Goal: Task Accomplishment & Management: Complete application form

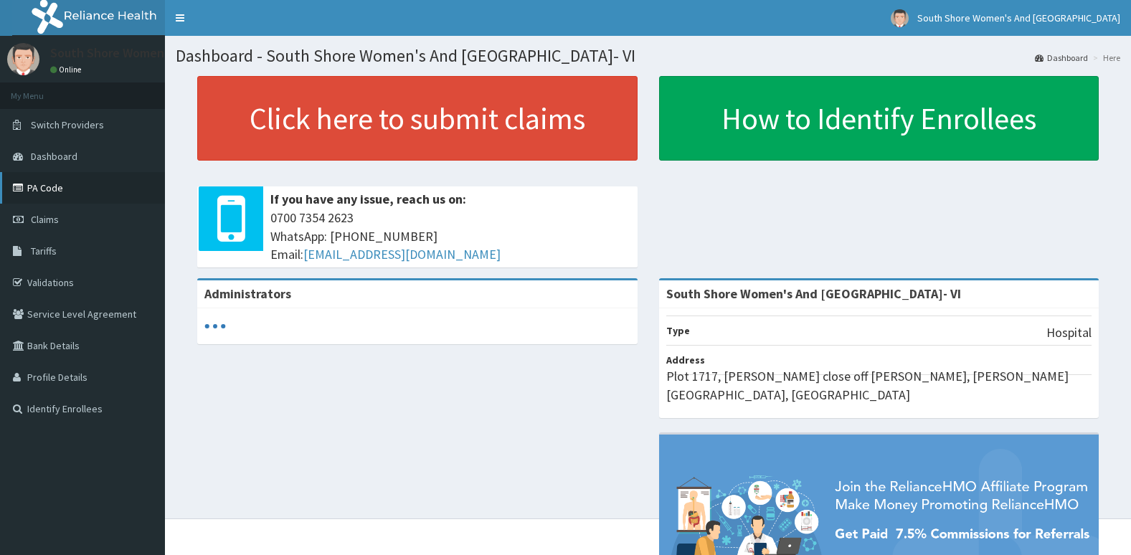
click at [59, 184] on link "PA Code" at bounding box center [82, 188] width 165 height 32
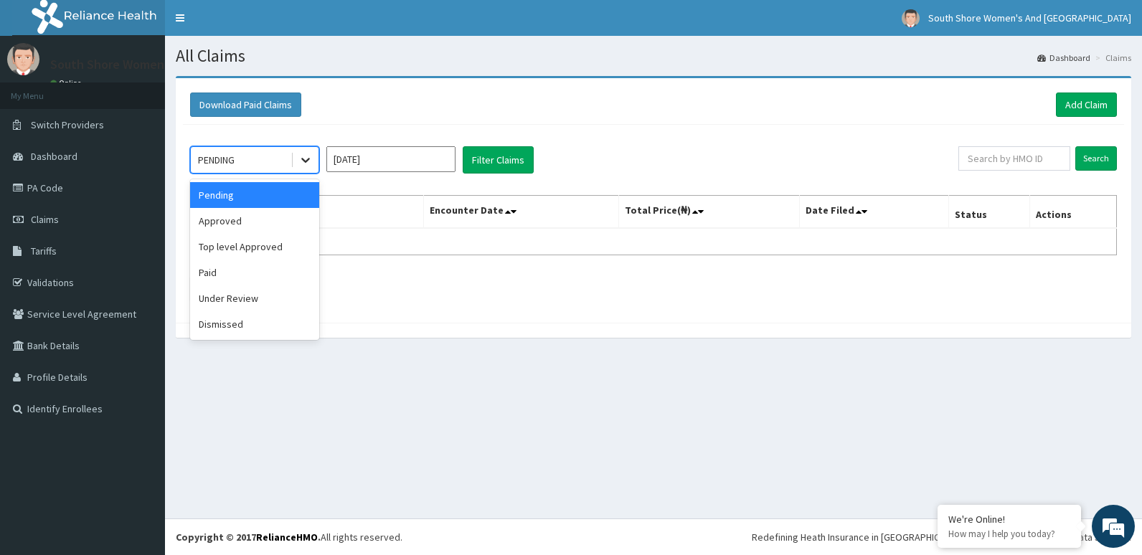
click at [300, 155] on icon at bounding box center [305, 160] width 14 height 14
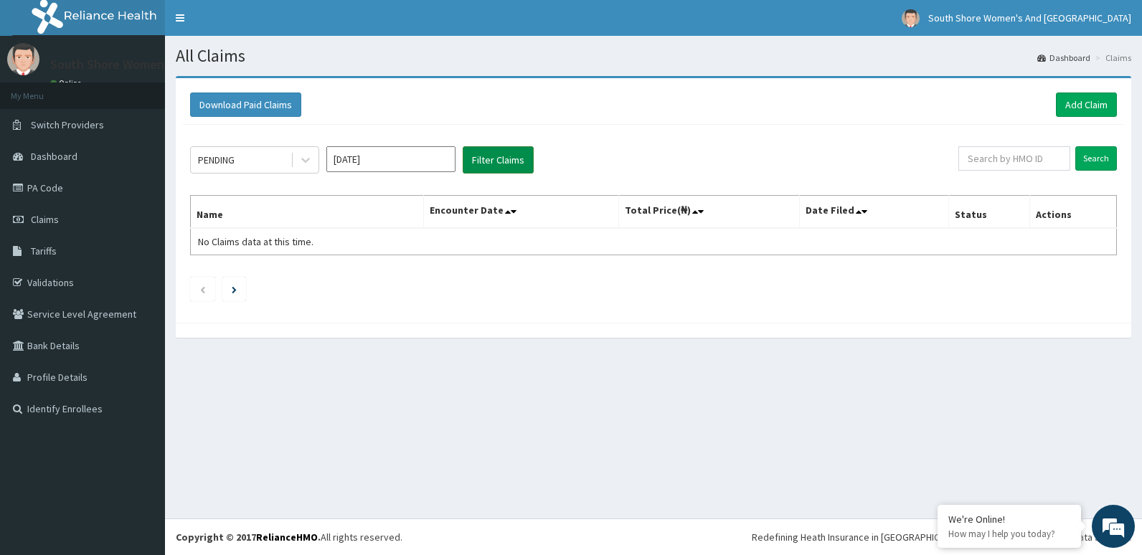
click at [481, 162] on button "Filter Claims" at bounding box center [498, 159] width 71 height 27
click at [499, 166] on button "Filter Claims" at bounding box center [498, 159] width 71 height 27
click at [305, 160] on icon at bounding box center [305, 160] width 14 height 14
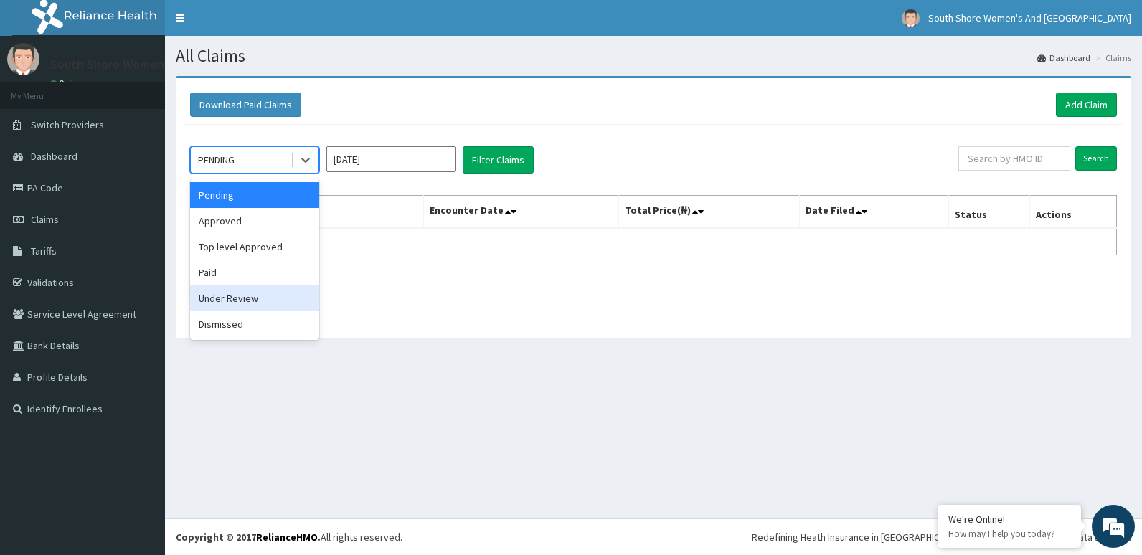
click at [240, 295] on div "Under Review" at bounding box center [254, 299] width 129 height 26
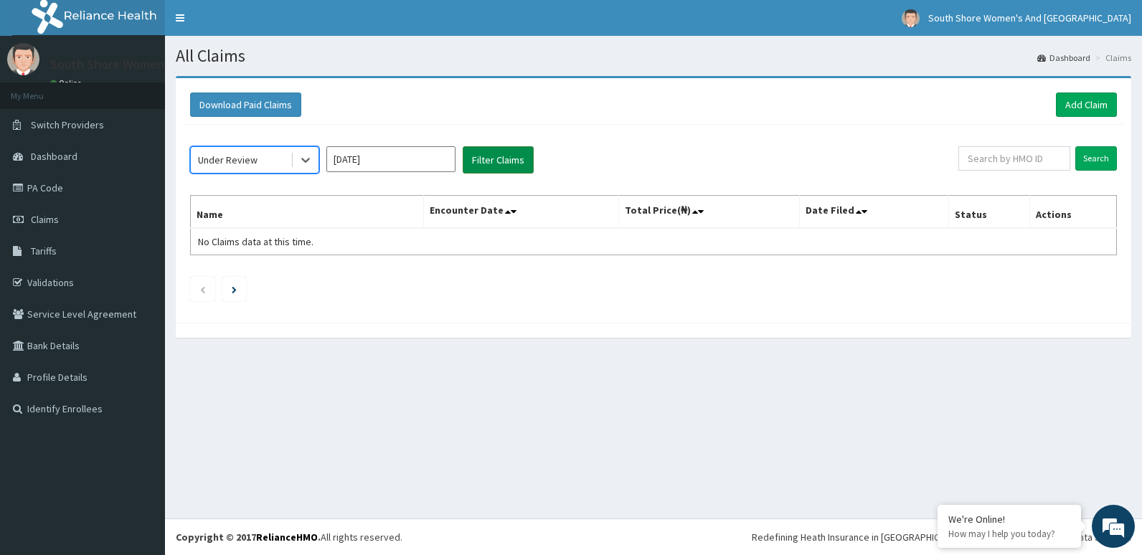
click at [488, 161] on button "Filter Claims" at bounding box center [498, 159] width 71 height 27
click at [306, 160] on icon at bounding box center [305, 160] width 14 height 14
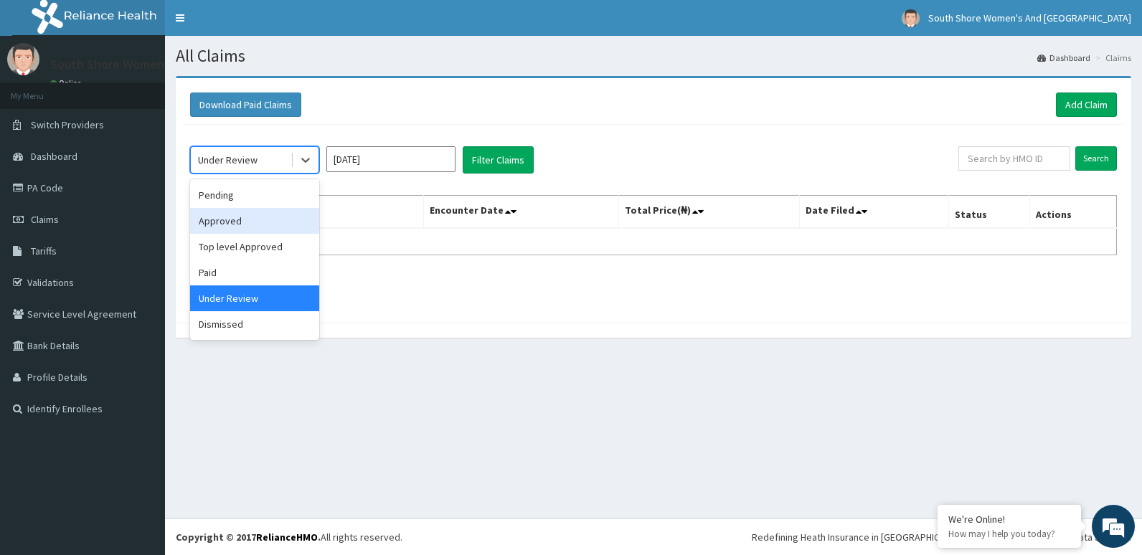
click at [240, 220] on div "Approved" at bounding box center [254, 221] width 129 height 26
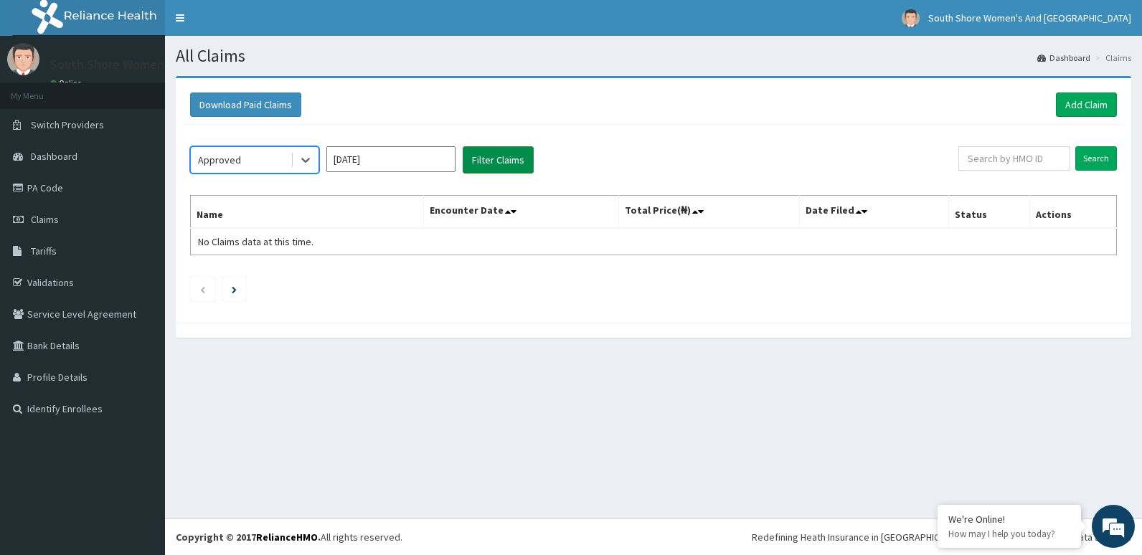
click at [509, 156] on button "Filter Claims" at bounding box center [498, 159] width 71 height 27
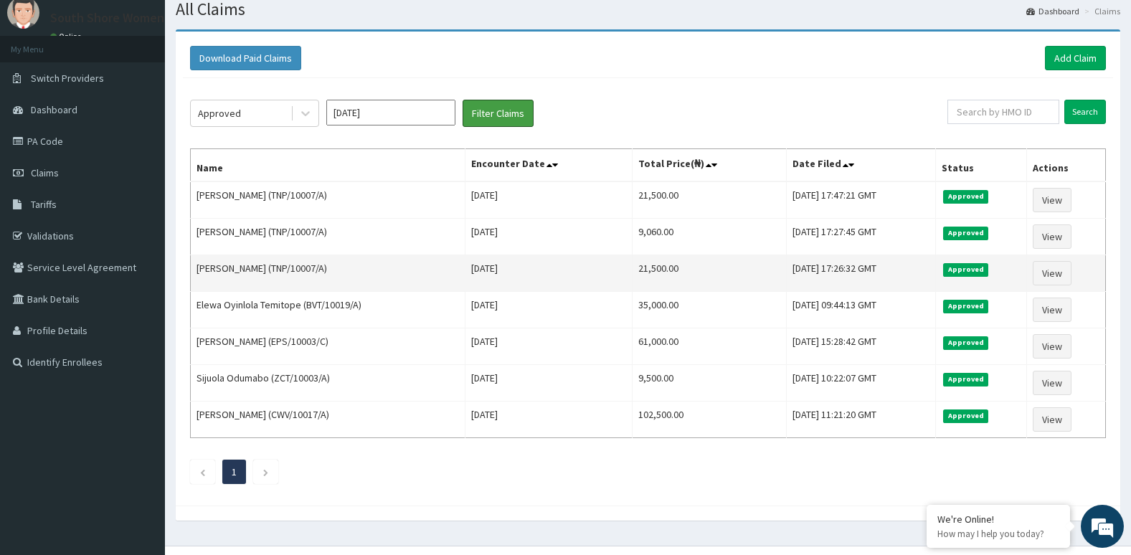
scroll to position [74, 0]
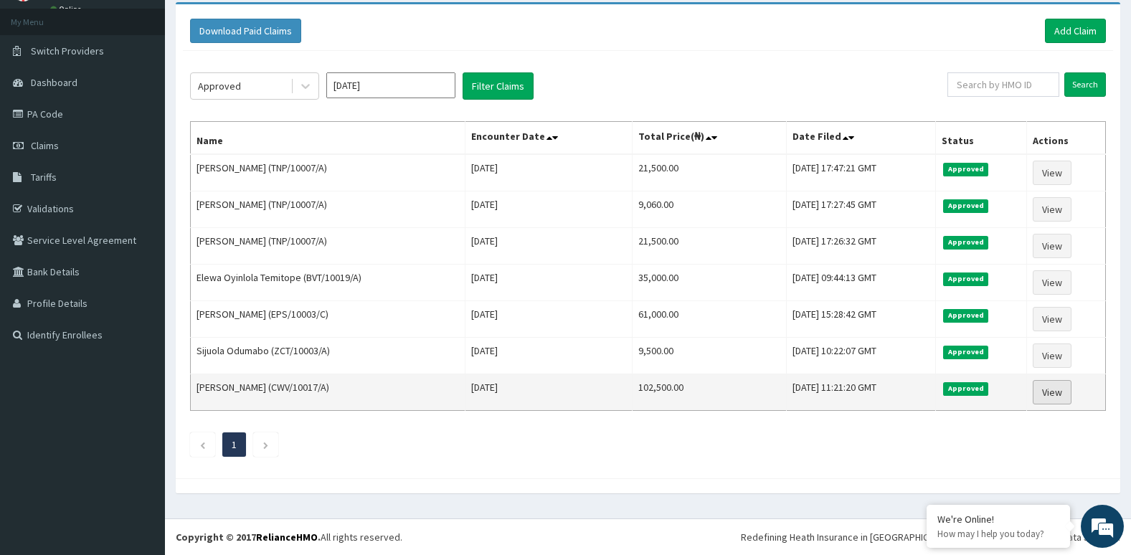
click at [1060, 390] on link "View" at bounding box center [1052, 392] width 39 height 24
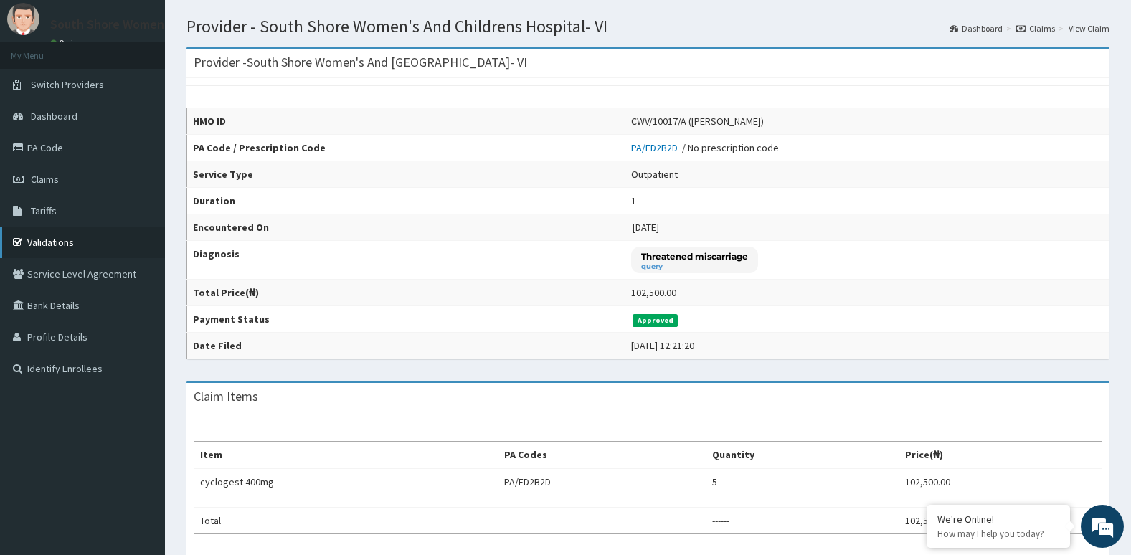
scroll to position [72, 0]
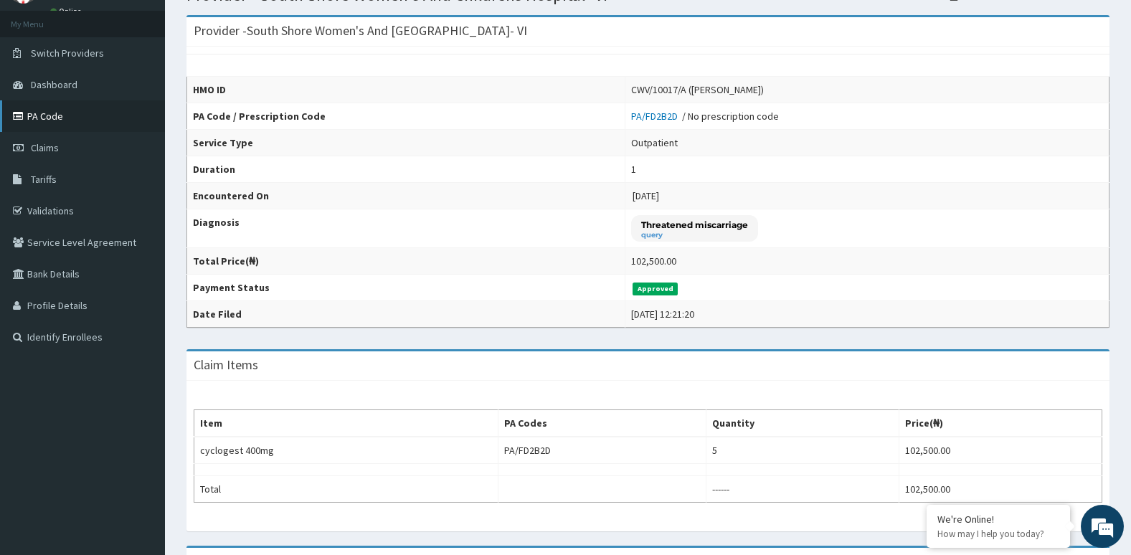
click at [58, 119] on link "PA Code" at bounding box center [82, 116] width 165 height 32
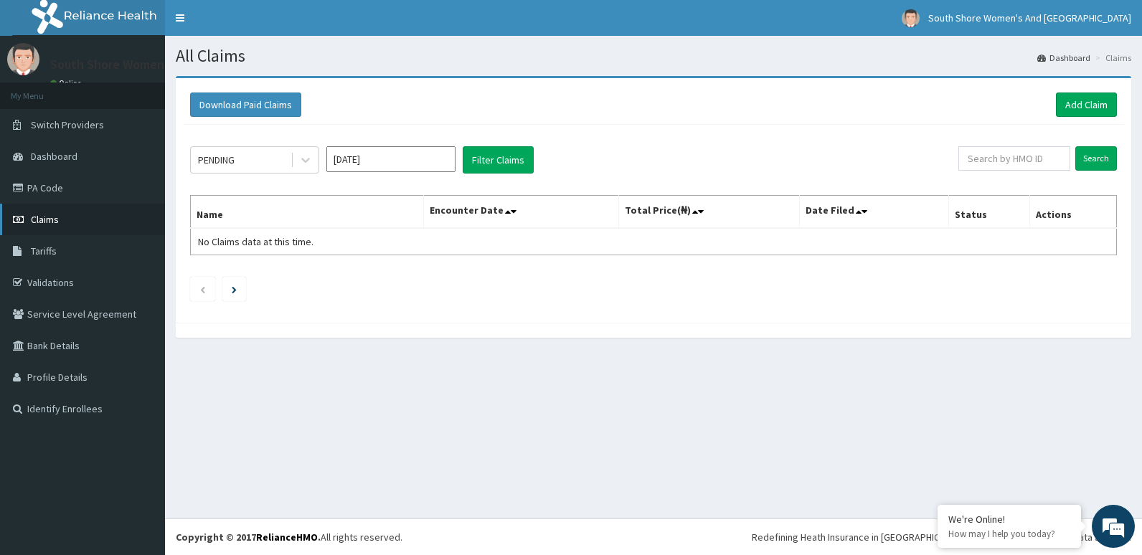
click at [50, 223] on span "Claims" at bounding box center [45, 219] width 28 height 13
click at [302, 158] on icon at bounding box center [305, 160] width 14 height 14
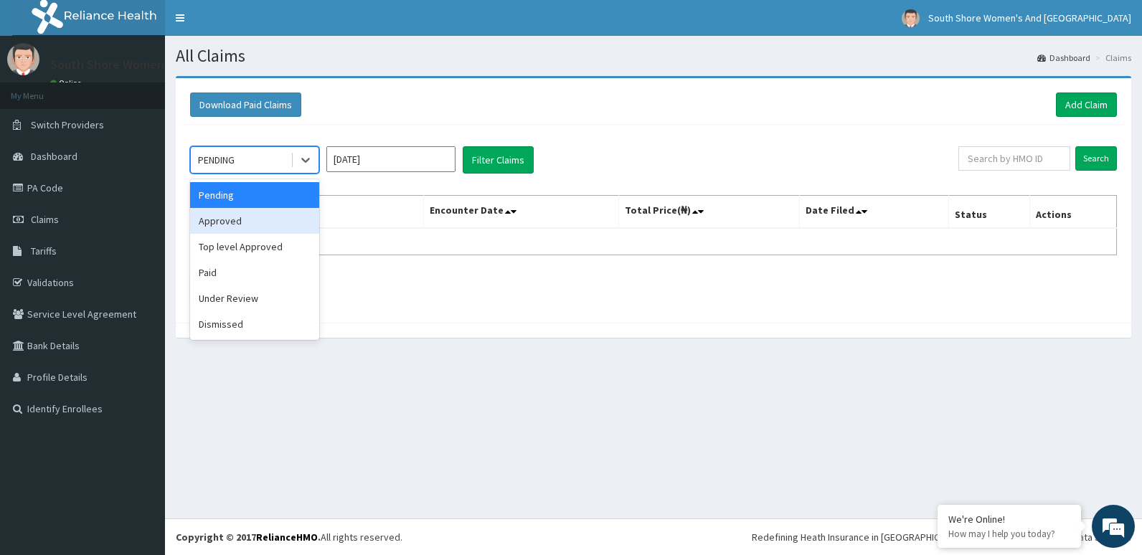
click at [246, 218] on div "Approved" at bounding box center [254, 221] width 129 height 26
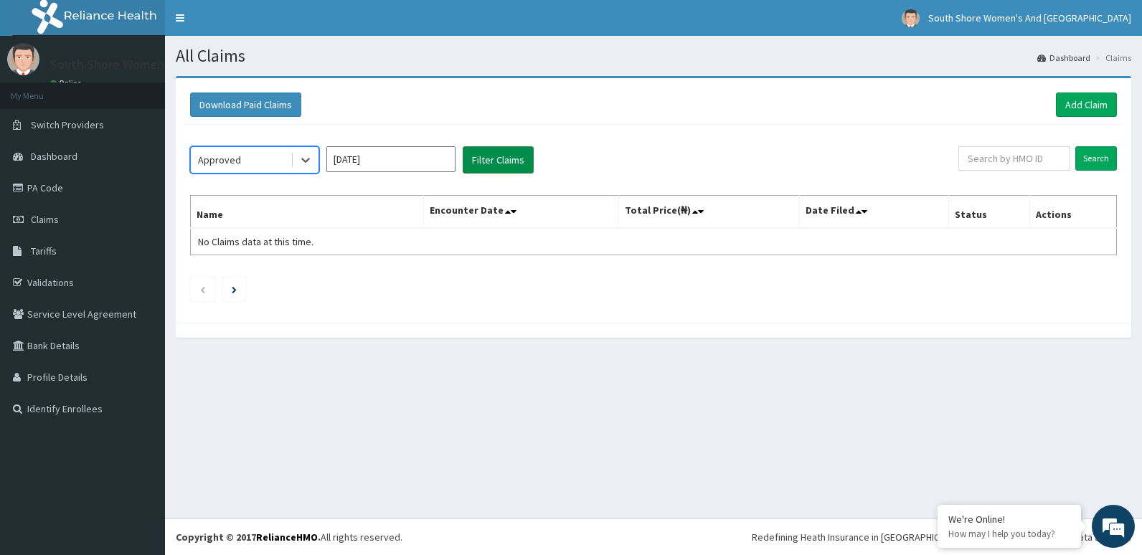
click at [506, 170] on button "Filter Claims" at bounding box center [498, 159] width 71 height 27
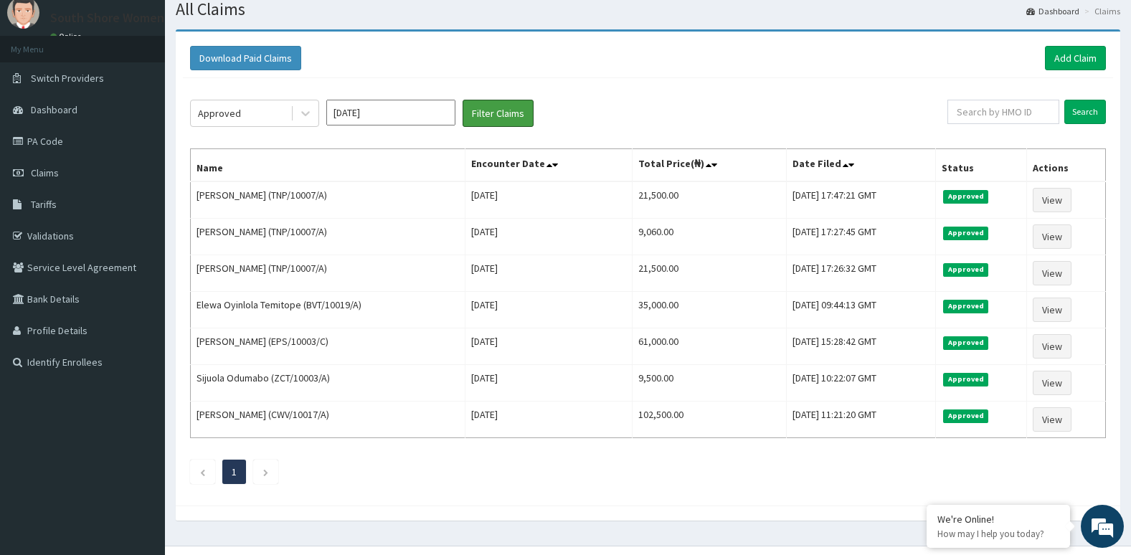
scroll to position [72, 0]
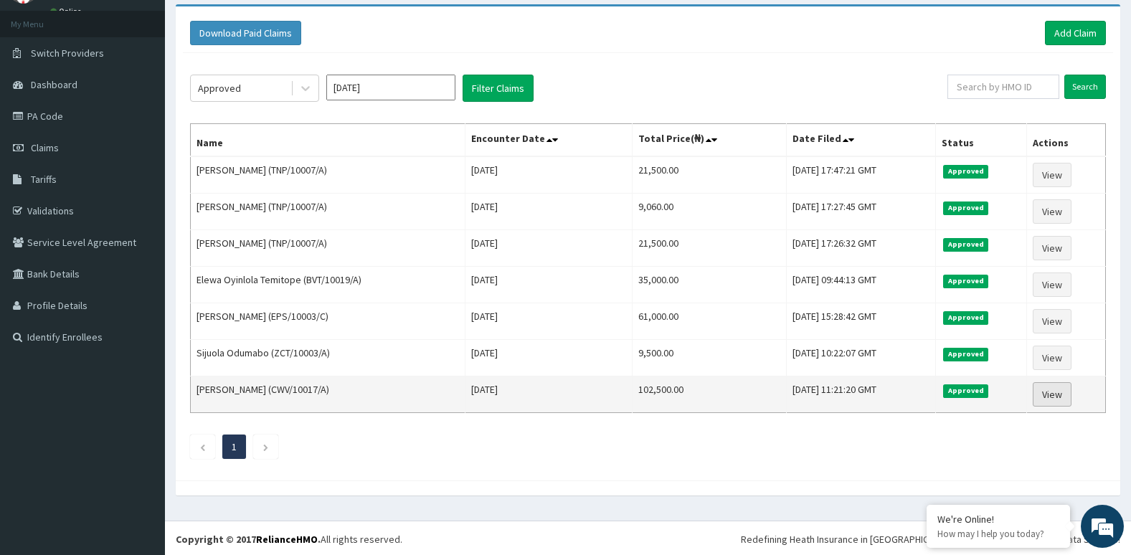
click at [1067, 398] on link "View" at bounding box center [1052, 394] width 39 height 24
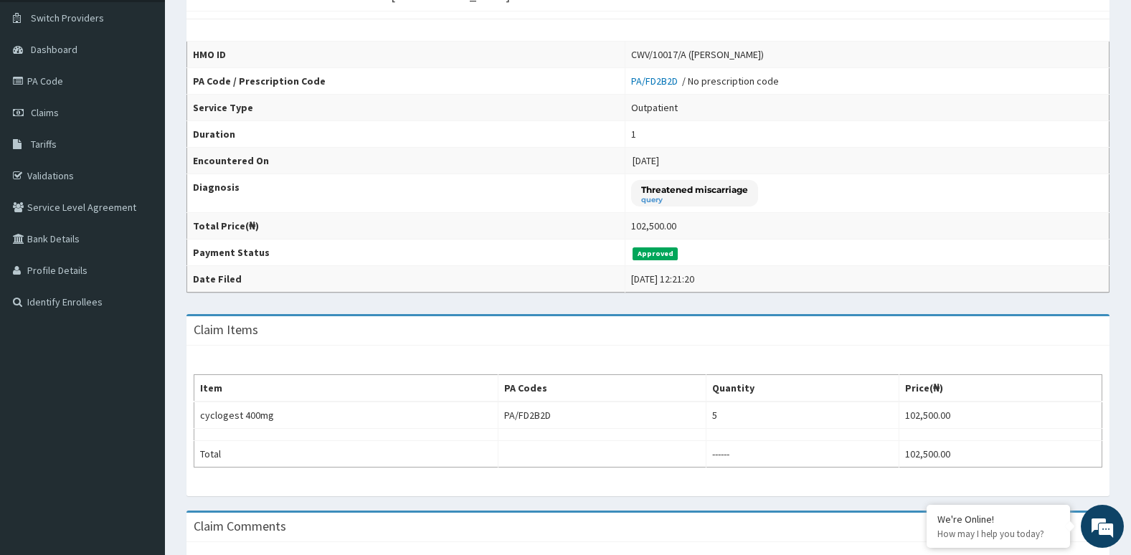
scroll to position [267, 0]
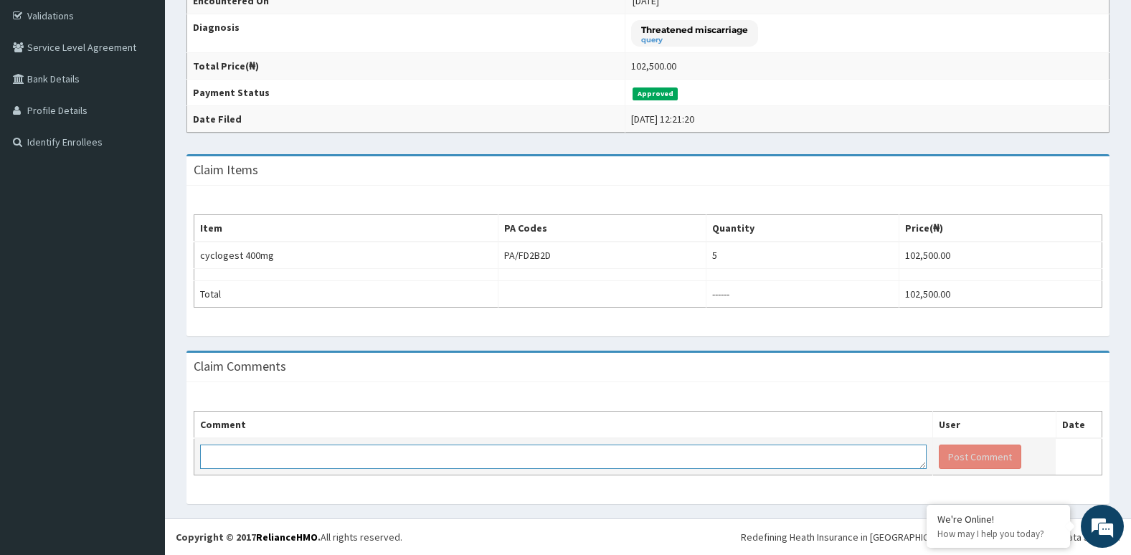
click at [493, 451] on textarea at bounding box center [563, 457] width 727 height 24
type textarea "Kindly disregard the claim."
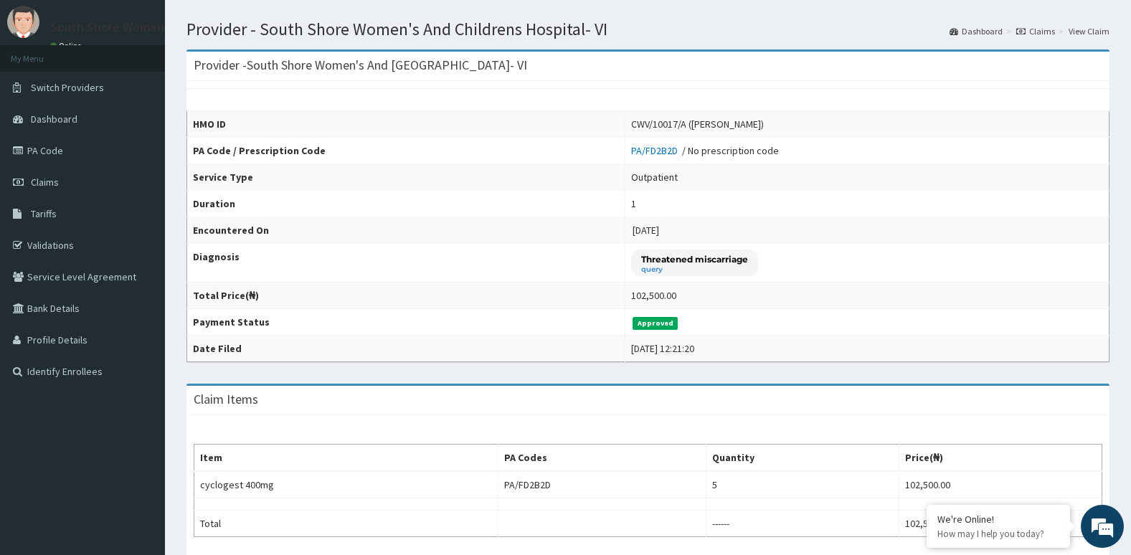
scroll to position [72, 0]
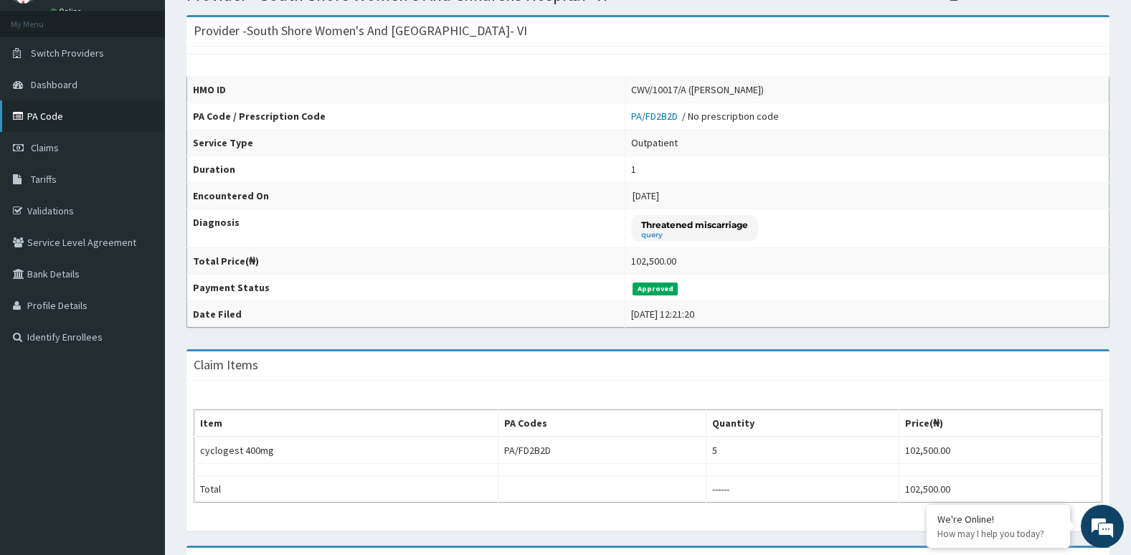
click at [63, 118] on link "PA Code" at bounding box center [82, 116] width 165 height 32
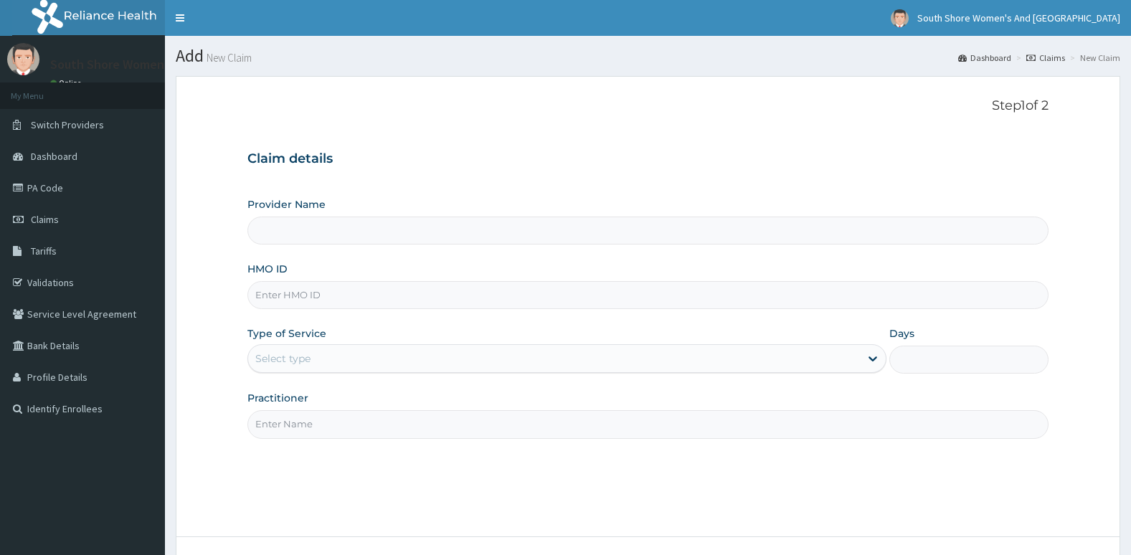
click at [328, 298] on input "HMO ID" at bounding box center [648, 295] width 802 height 28
paste input "CWV/10017/A"
type input "CWV/10017/A"
type input "South Shore Women's And [GEOGRAPHIC_DATA]- VI"
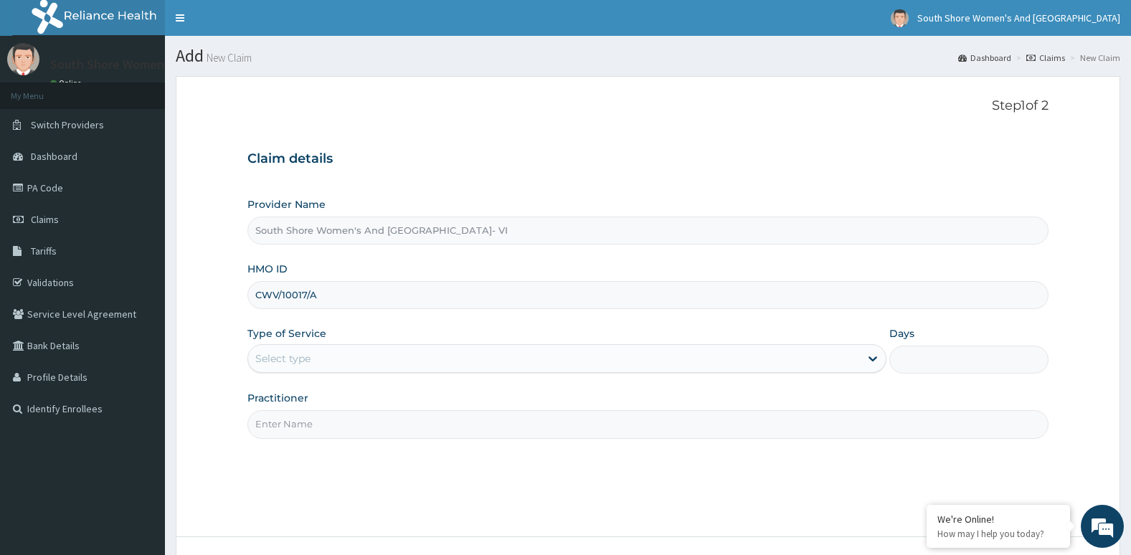
click at [318, 357] on div "Select type" at bounding box center [554, 358] width 612 height 23
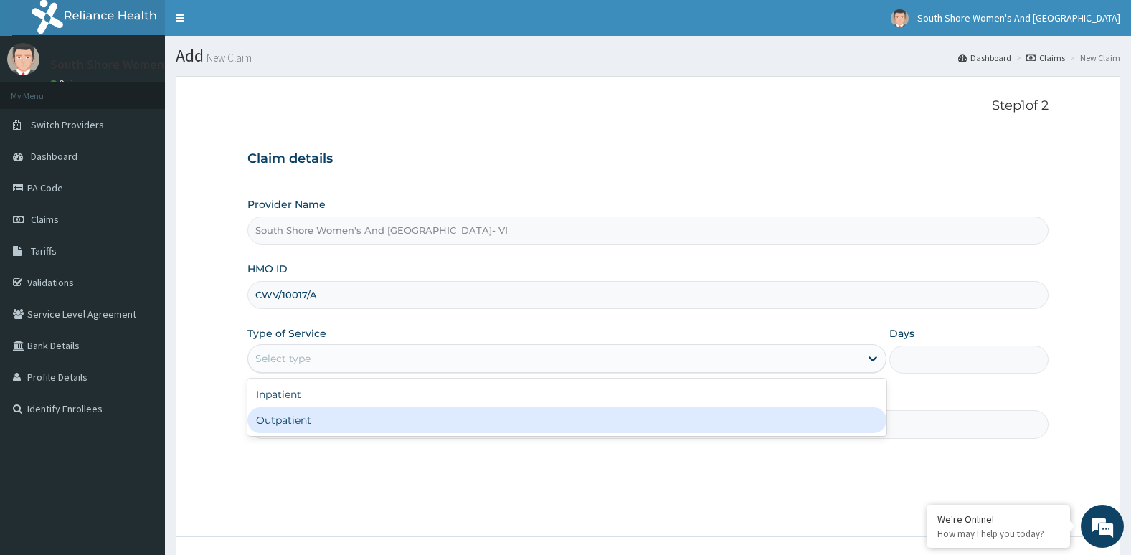
click at [312, 422] on div "Outpatient" at bounding box center [566, 420] width 639 height 26
type input "1"
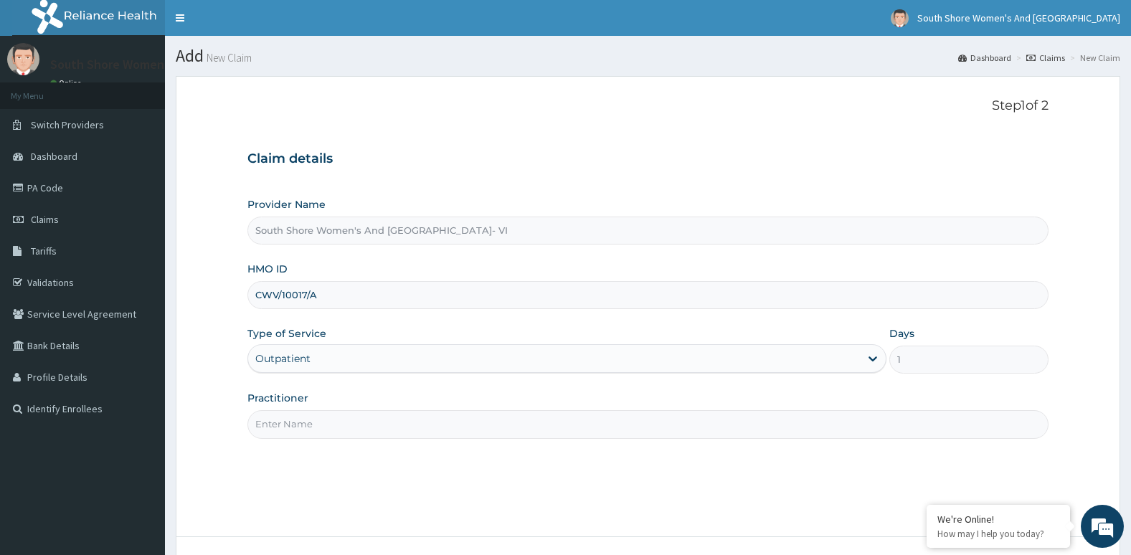
click at [331, 423] on input "Practitioner" at bounding box center [648, 424] width 802 height 28
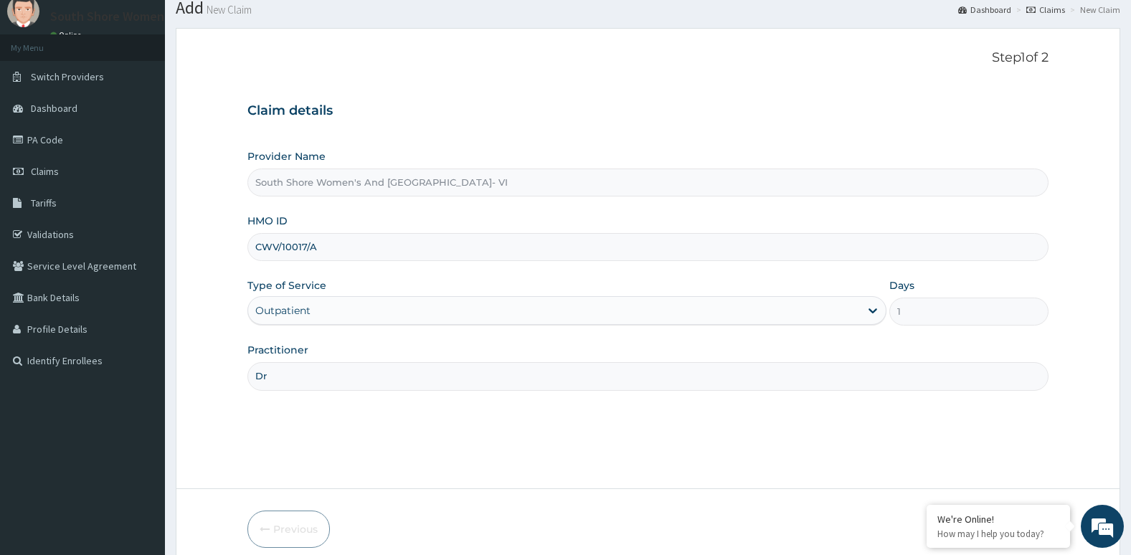
scroll to position [110, 0]
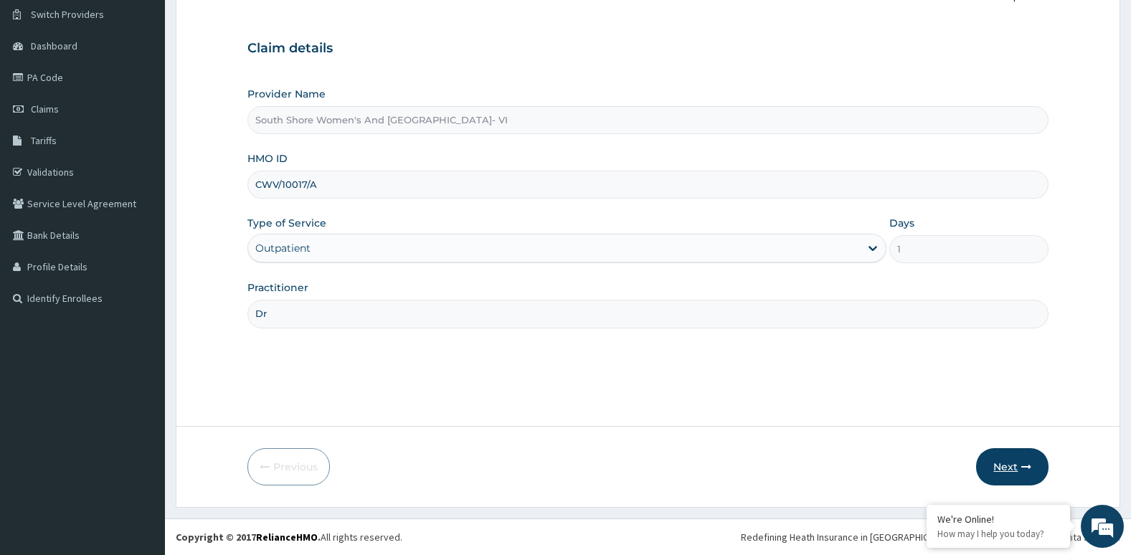
type input "Dr"
click at [1016, 462] on button "Next" at bounding box center [1012, 466] width 72 height 37
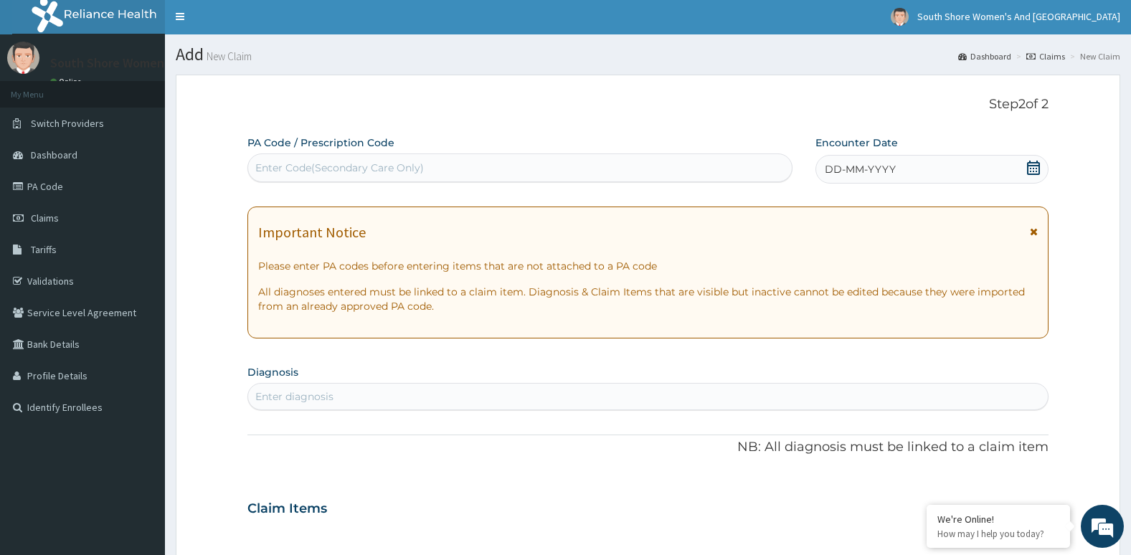
scroll to position [0, 0]
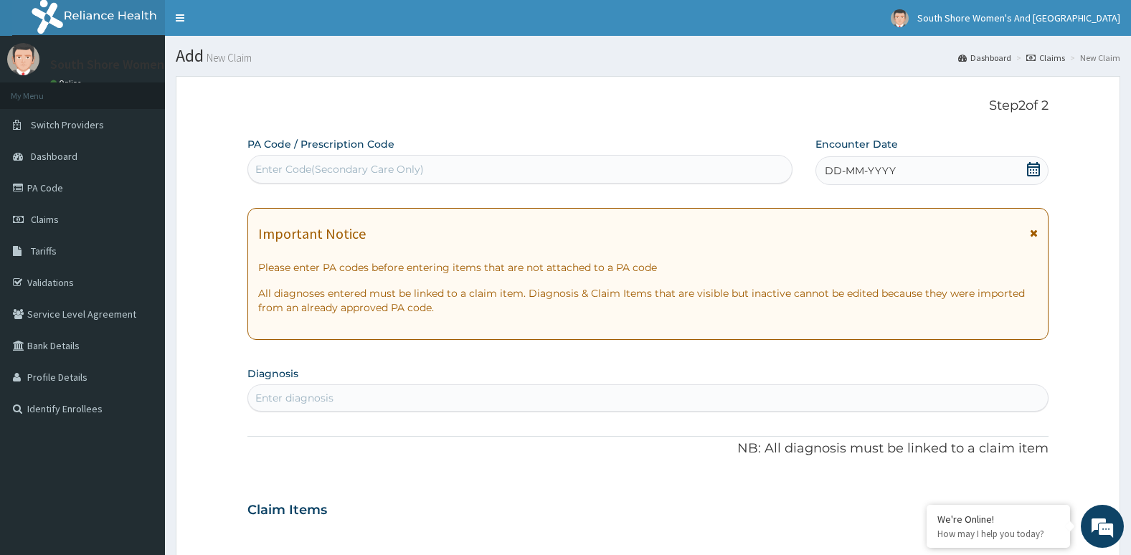
click at [296, 163] on div "Enter Code(Secondary Care Only)" at bounding box center [339, 169] width 169 height 14
paste input "PA/368BDC"
type input "PA/368BDC"
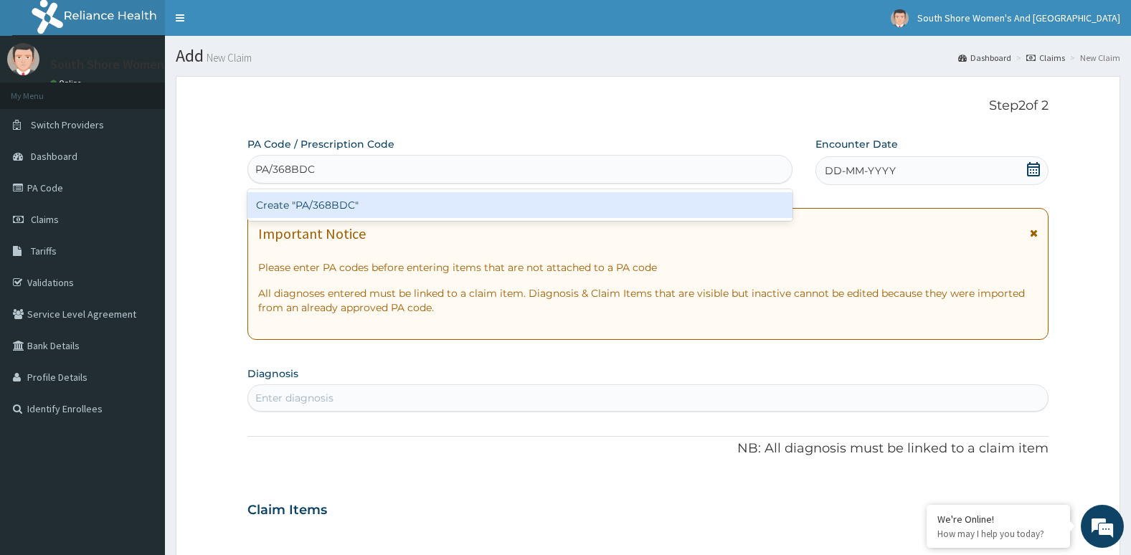
click at [323, 204] on div "Create "PA/368BDC"" at bounding box center [519, 205] width 545 height 26
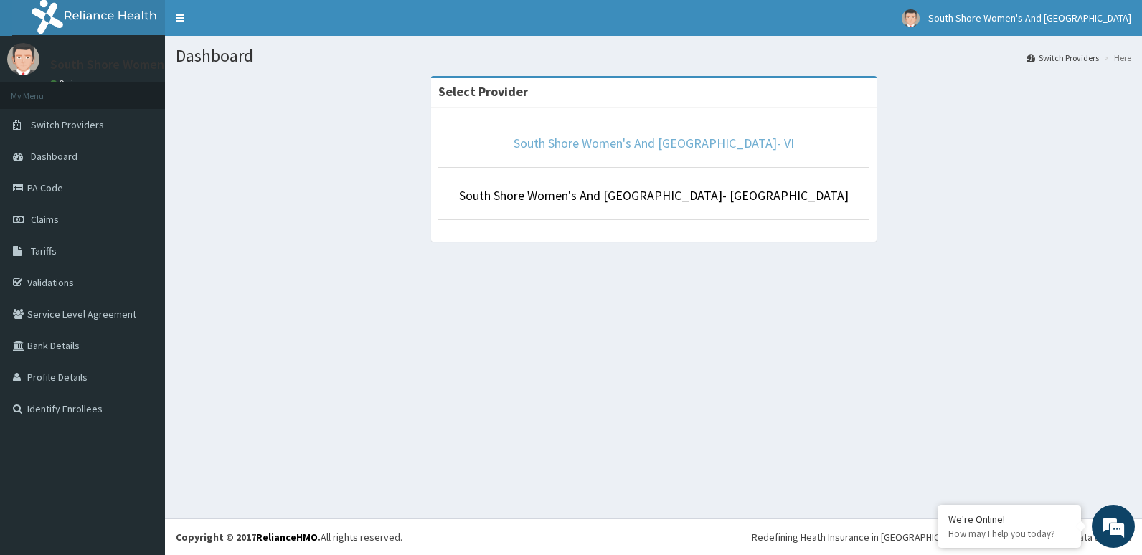
click at [622, 143] on link "South Shore Women's And [GEOGRAPHIC_DATA]- VI" at bounding box center [654, 143] width 280 height 16
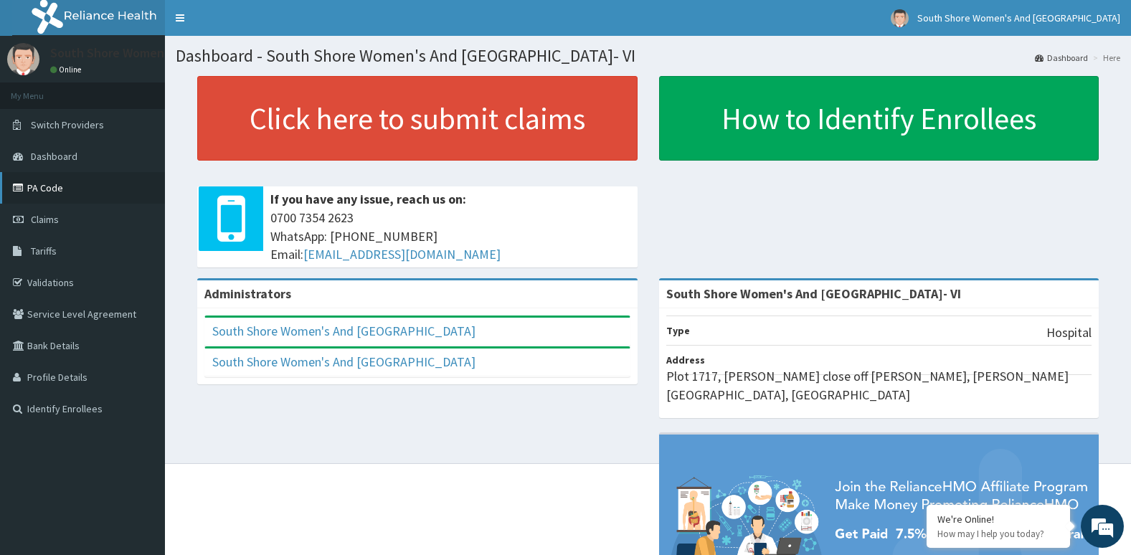
click at [51, 184] on link "PA Code" at bounding box center [82, 188] width 165 height 32
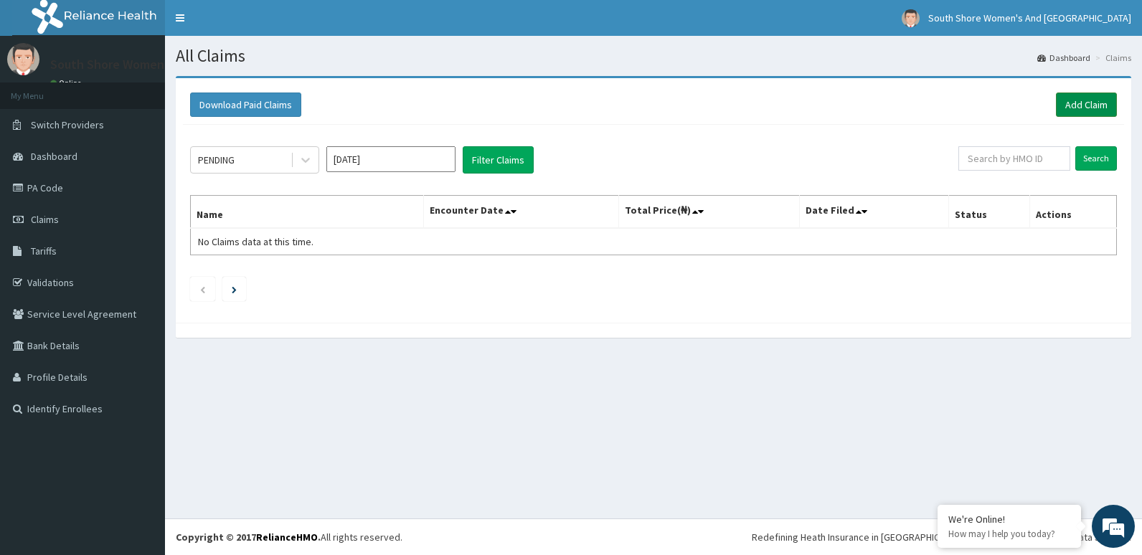
click at [1083, 105] on link "Add Claim" at bounding box center [1086, 105] width 61 height 24
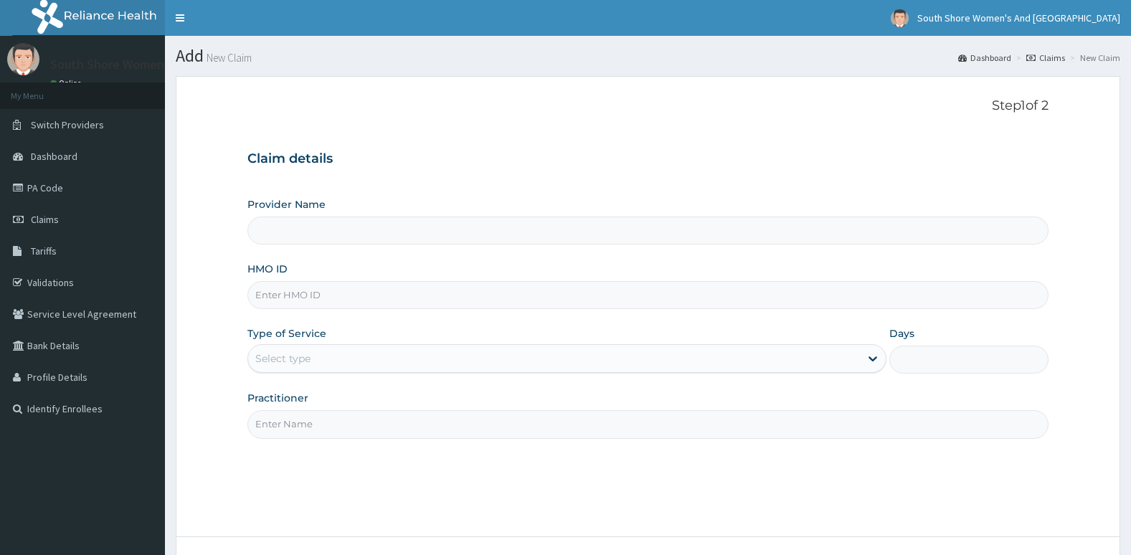
click at [323, 301] on input "HMO ID" at bounding box center [648, 295] width 802 height 28
paste input "CWV/10017/A"
type input "CWV/10017/A"
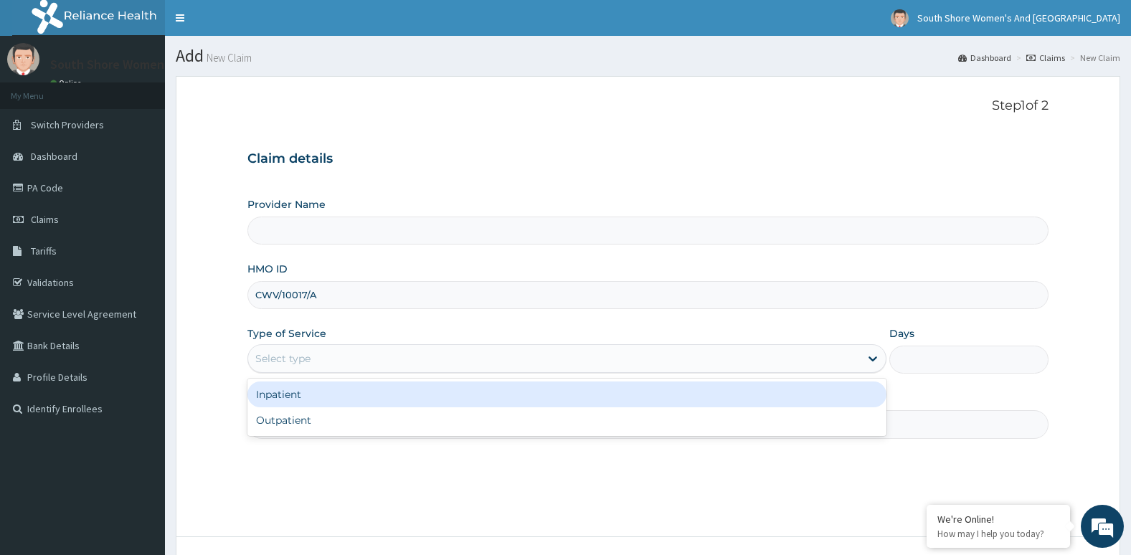
click at [311, 364] on div "Select type" at bounding box center [554, 358] width 612 height 23
type input "South Shore Women's And [GEOGRAPHIC_DATA]- VI"
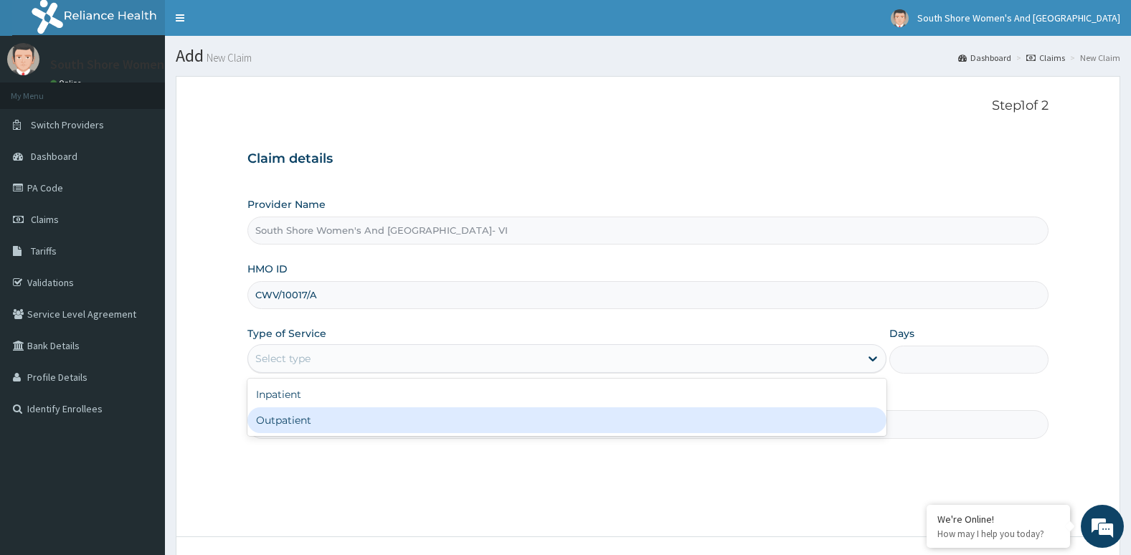
click at [325, 421] on div "Outpatient" at bounding box center [566, 420] width 639 height 26
type input "1"
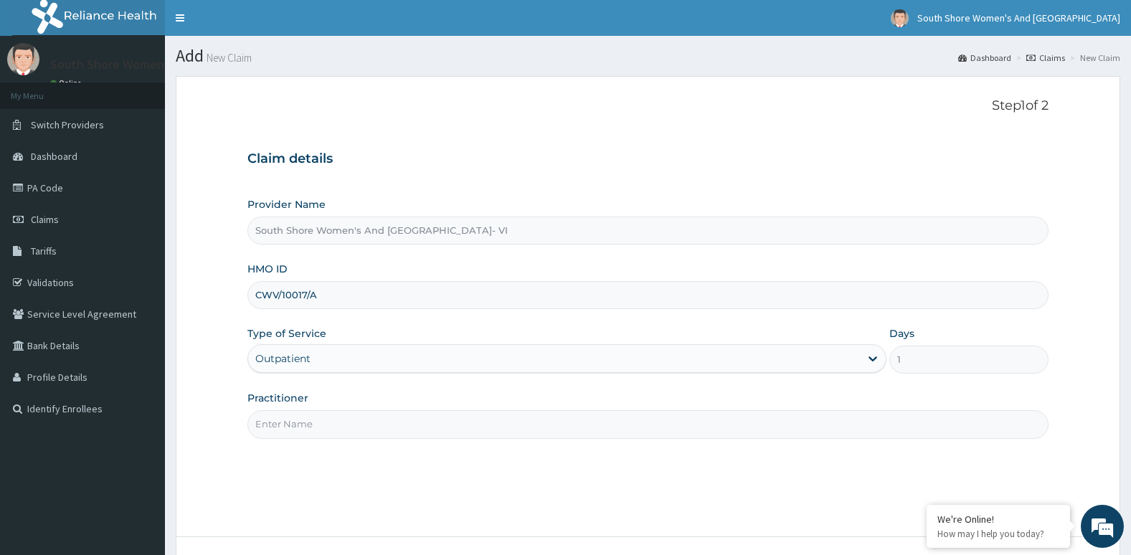
click at [330, 423] on input "Practitioner" at bounding box center [648, 424] width 802 height 28
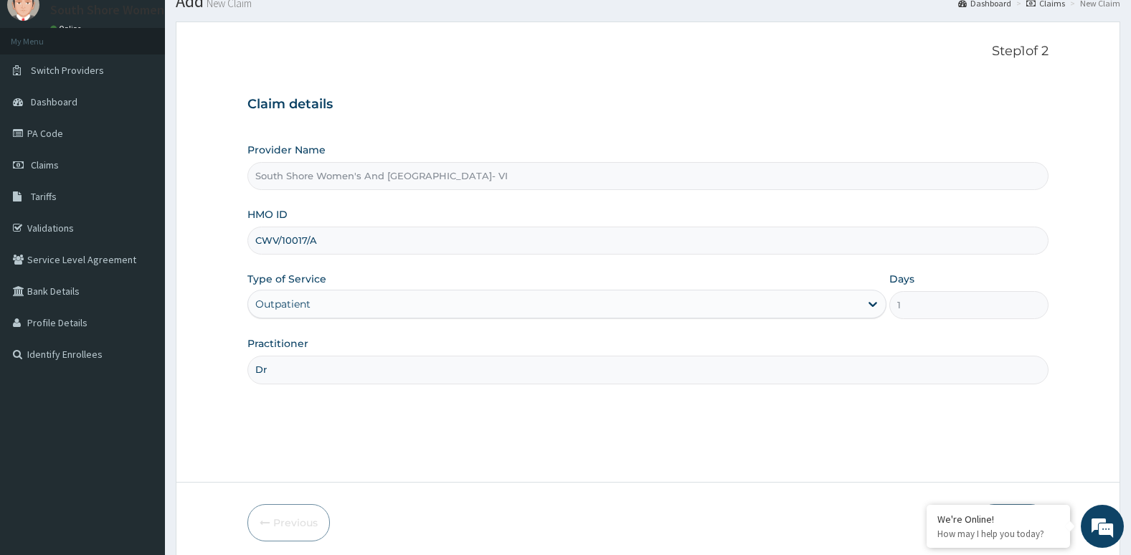
scroll to position [110, 0]
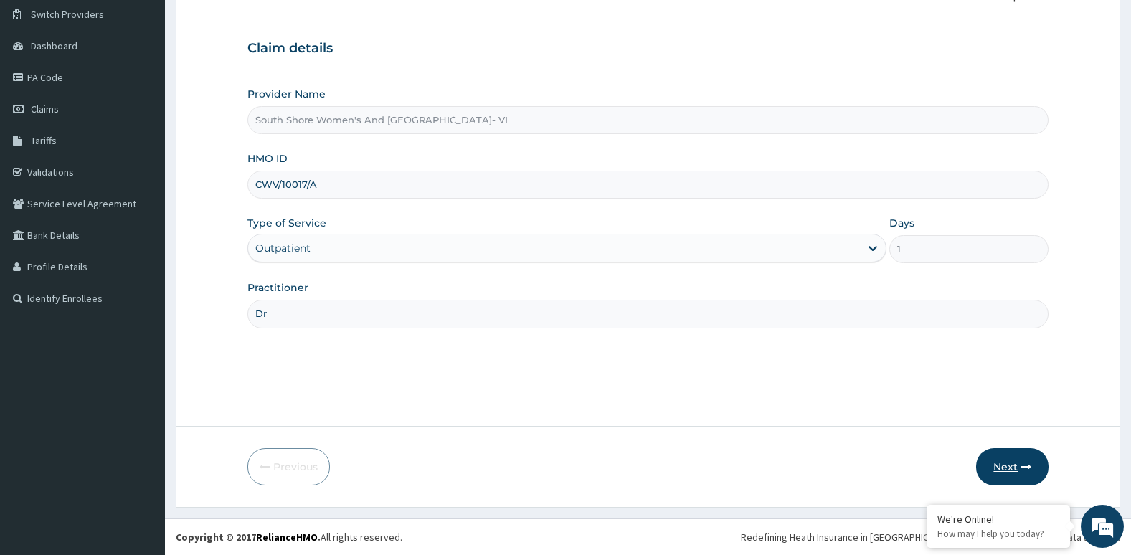
type input "Dr"
click at [1017, 466] on button "Next" at bounding box center [1012, 466] width 72 height 37
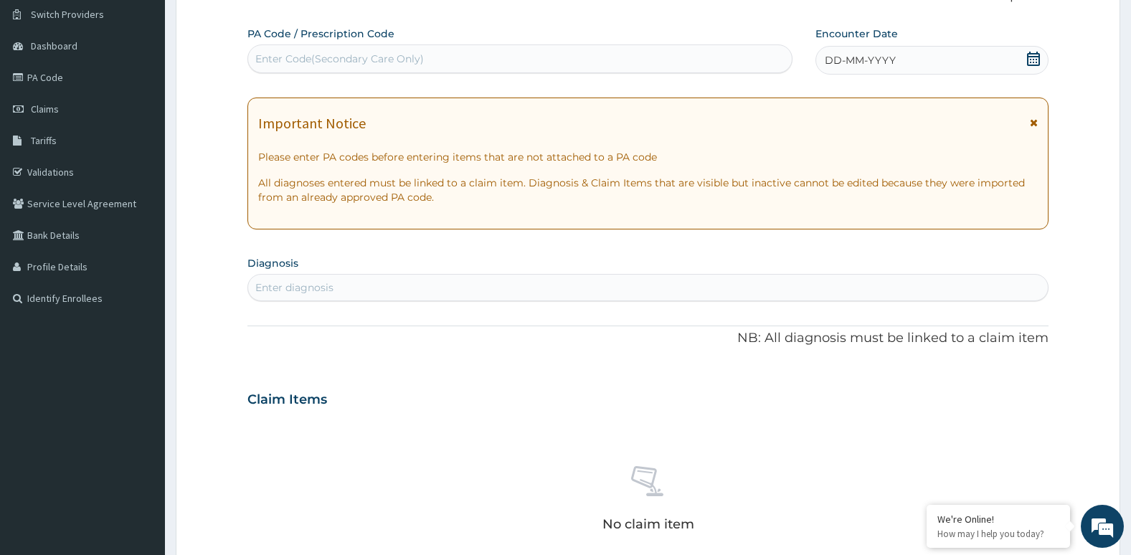
scroll to position [0, 0]
click at [319, 56] on div "Enter Code(Secondary Care Only)" at bounding box center [339, 59] width 169 height 14
paste input "PA/368BDC"
type input "PA/368BDC"
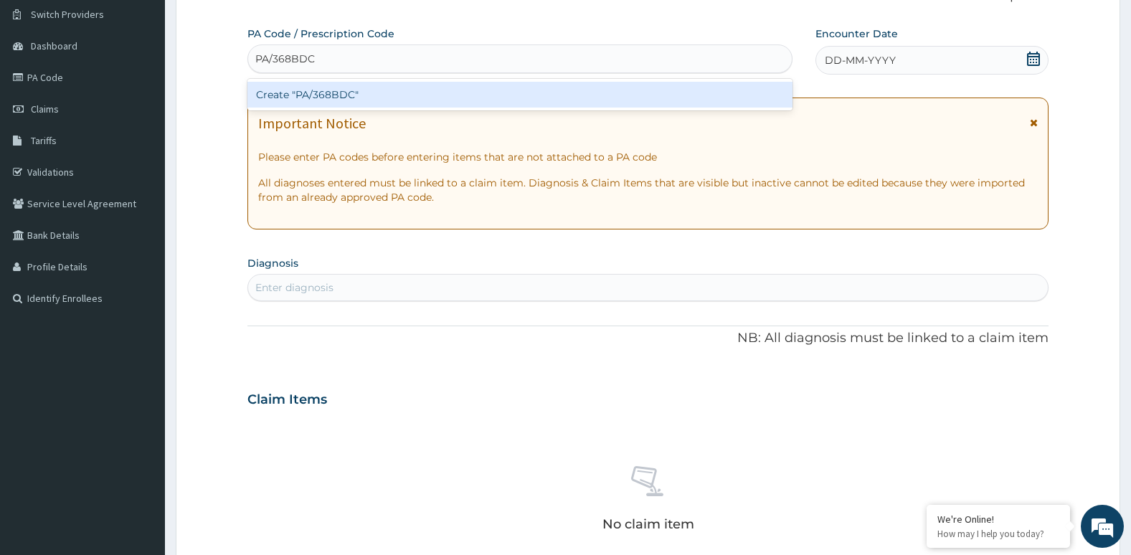
click at [343, 99] on div "Create "PA/368BDC"" at bounding box center [519, 95] width 545 height 26
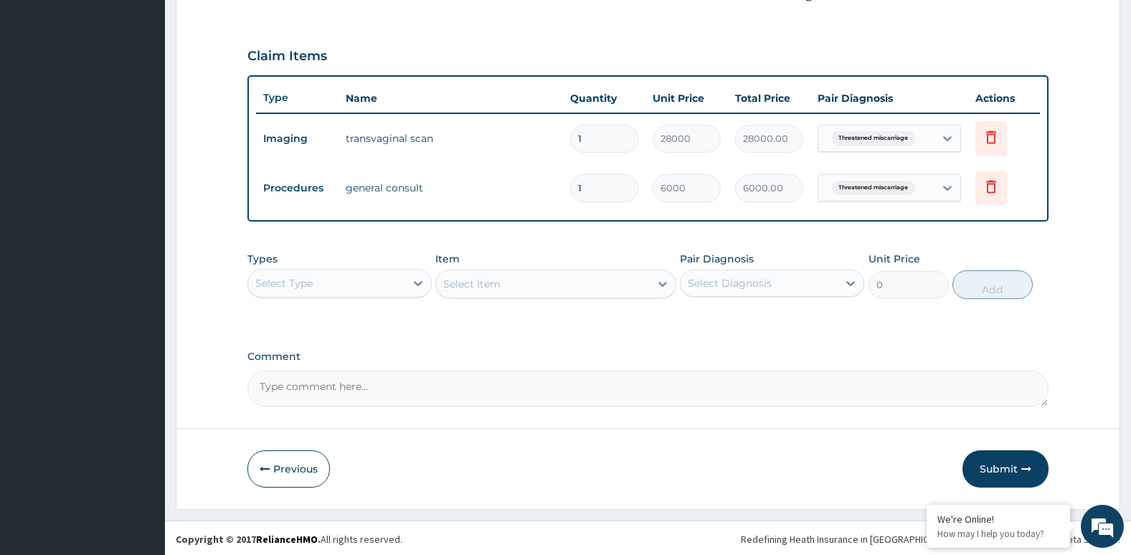
scroll to position [461, 0]
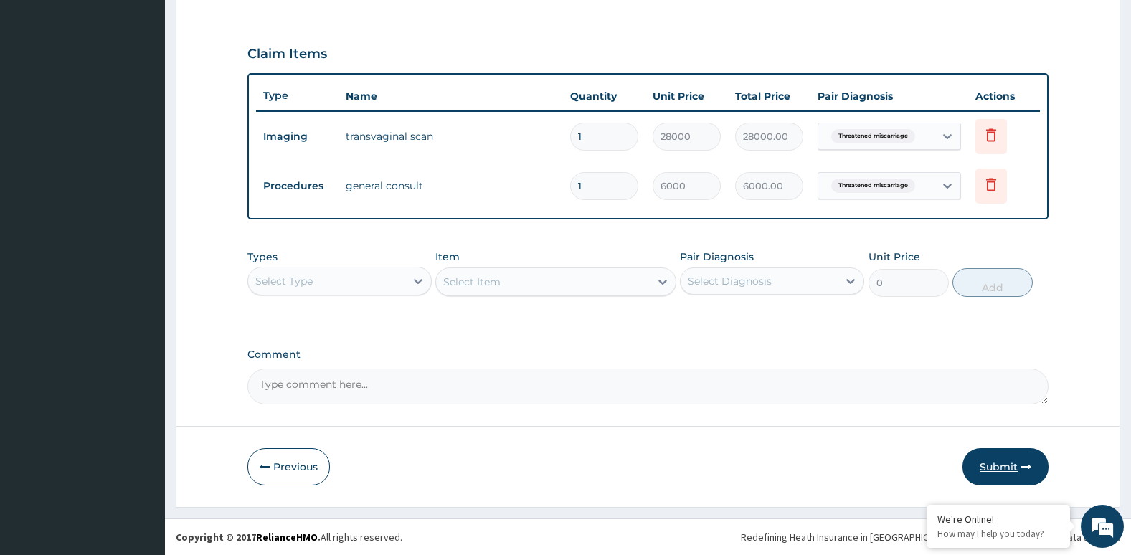
click at [996, 461] on button "Submit" at bounding box center [1006, 466] width 86 height 37
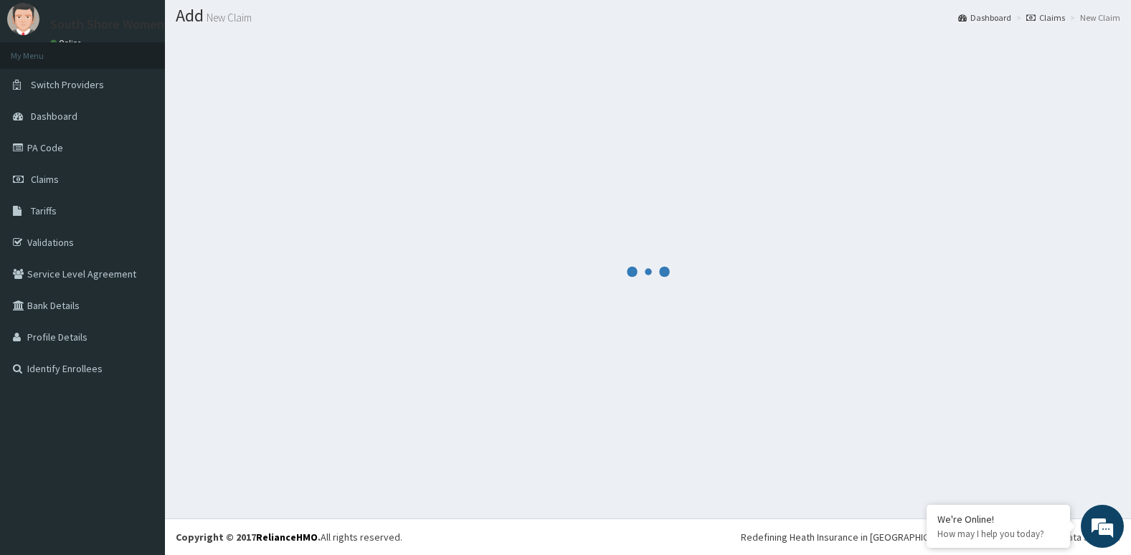
scroll to position [40, 0]
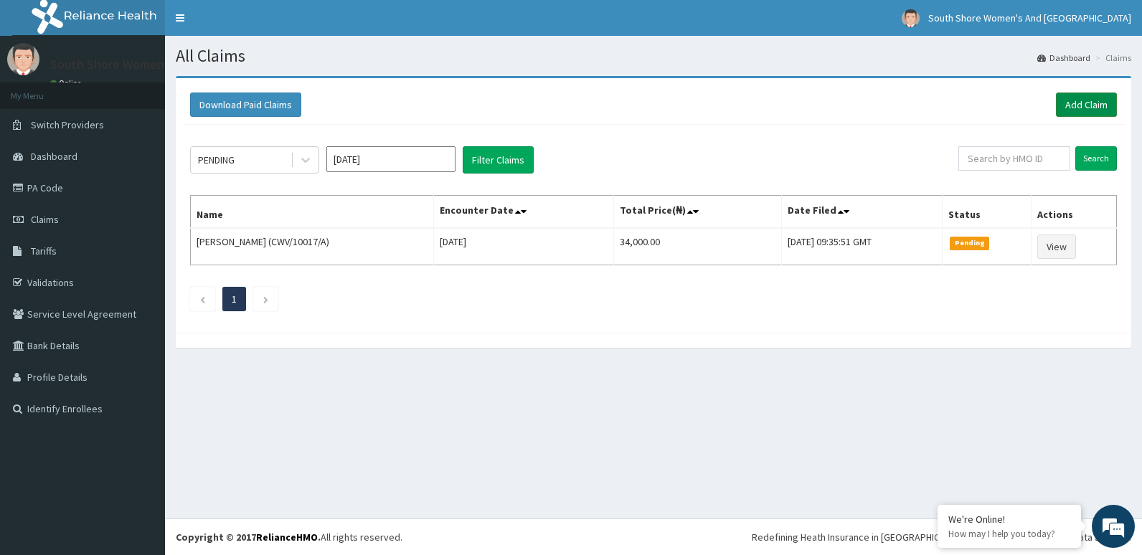
click at [1081, 110] on link "Add Claim" at bounding box center [1086, 105] width 61 height 24
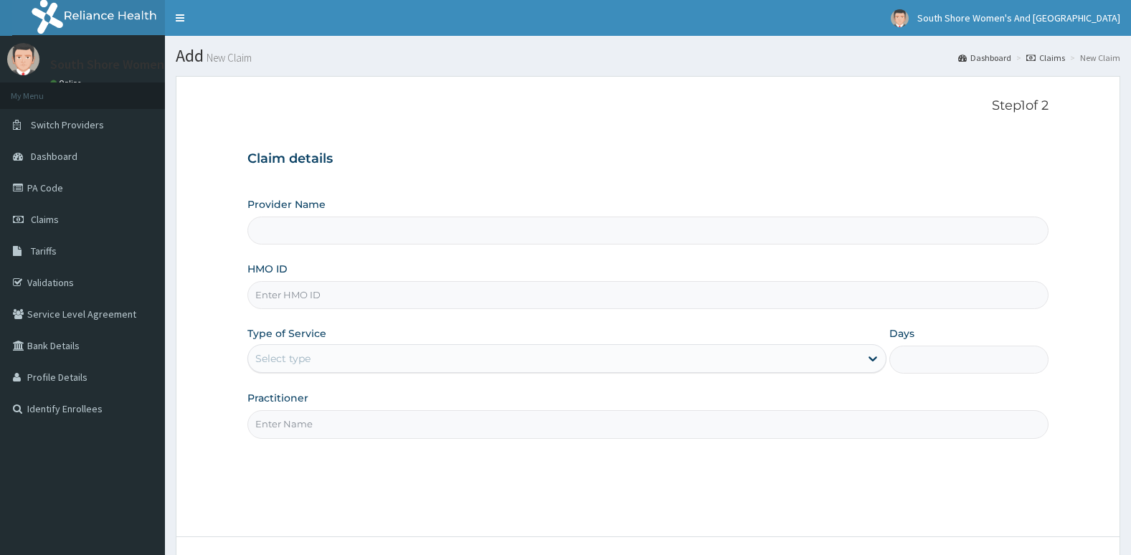
click at [315, 299] on input "HMO ID" at bounding box center [648, 295] width 802 height 28
paste input "CWV/10017/A"
type input "CWV/10017/A"
click at [333, 359] on div "Select type" at bounding box center [554, 358] width 612 height 23
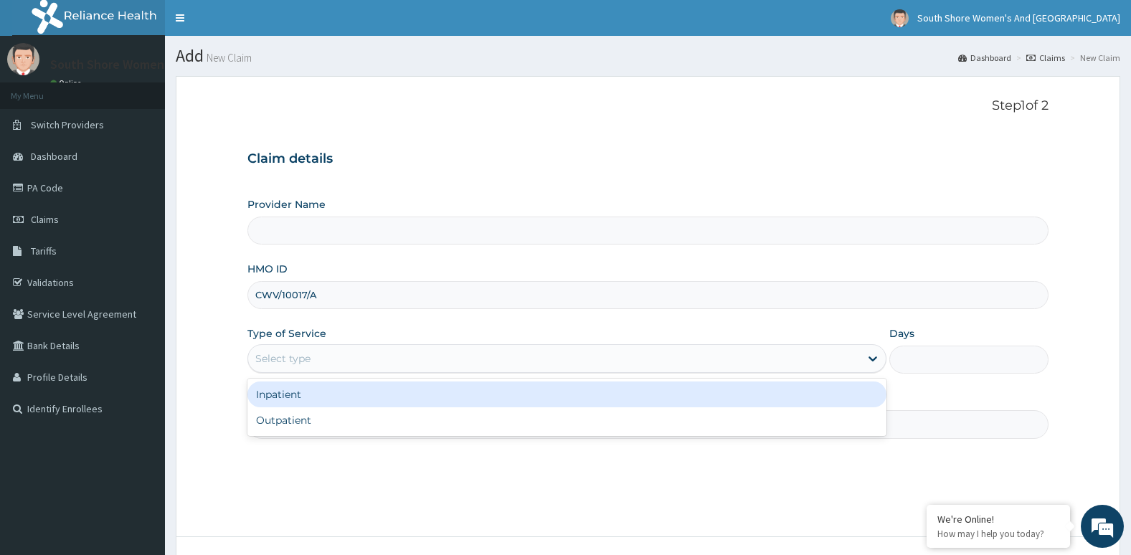
type input "South Shore Women's And Childrens Hospital- VI"
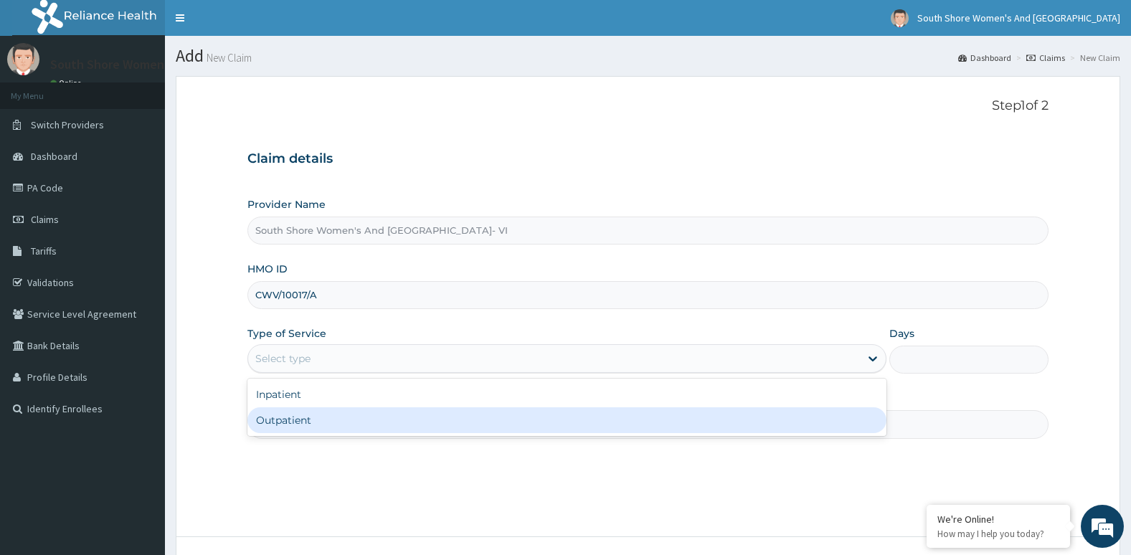
click at [328, 425] on div "Outpatient" at bounding box center [566, 420] width 639 height 26
type input "1"
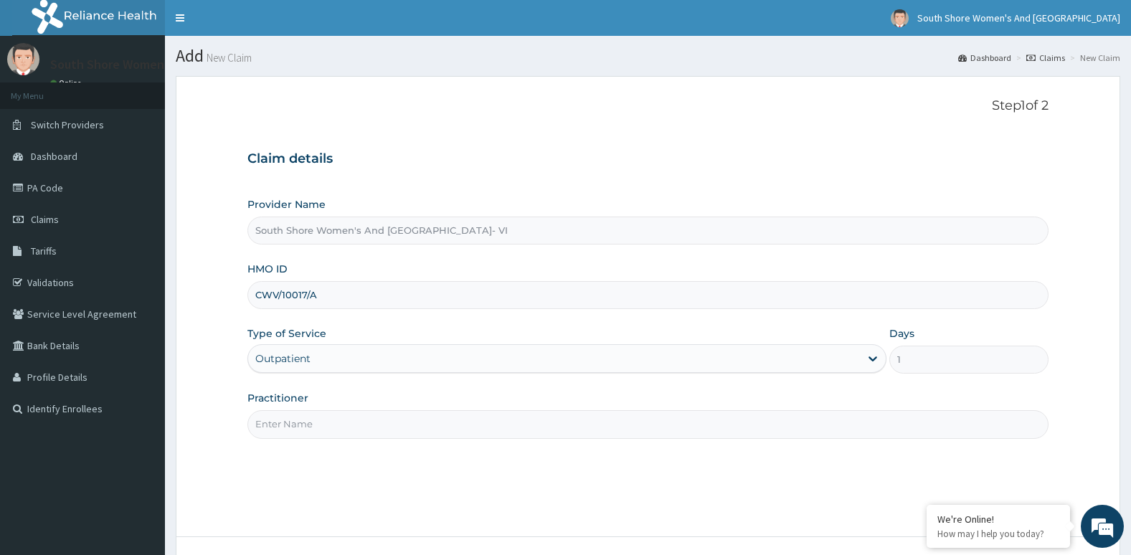
click at [328, 427] on input "Practitioner" at bounding box center [648, 424] width 802 height 28
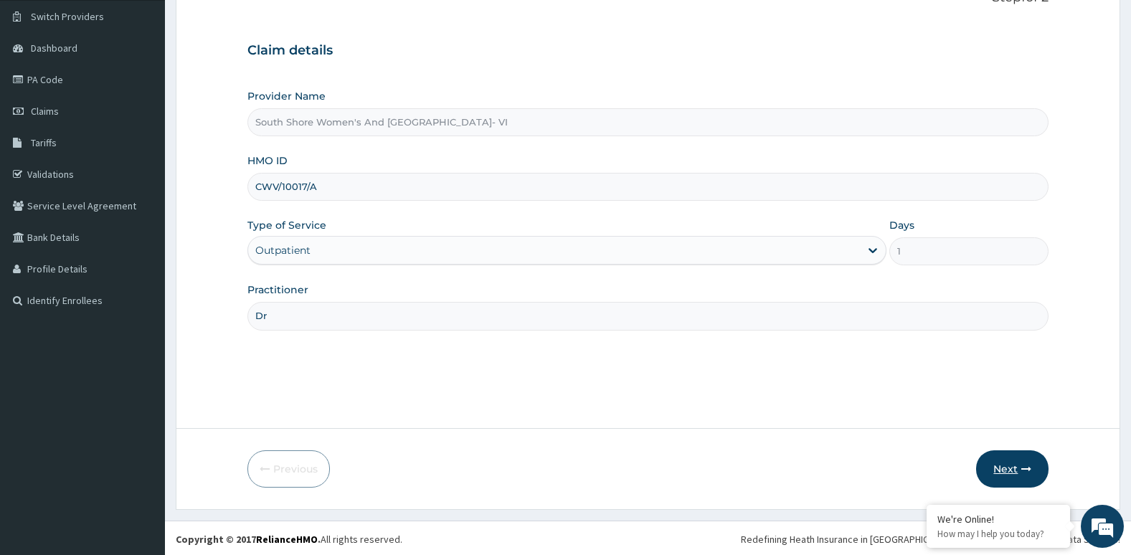
scroll to position [110, 0]
type input "Dr"
click at [1000, 458] on button "Next" at bounding box center [1012, 466] width 72 height 37
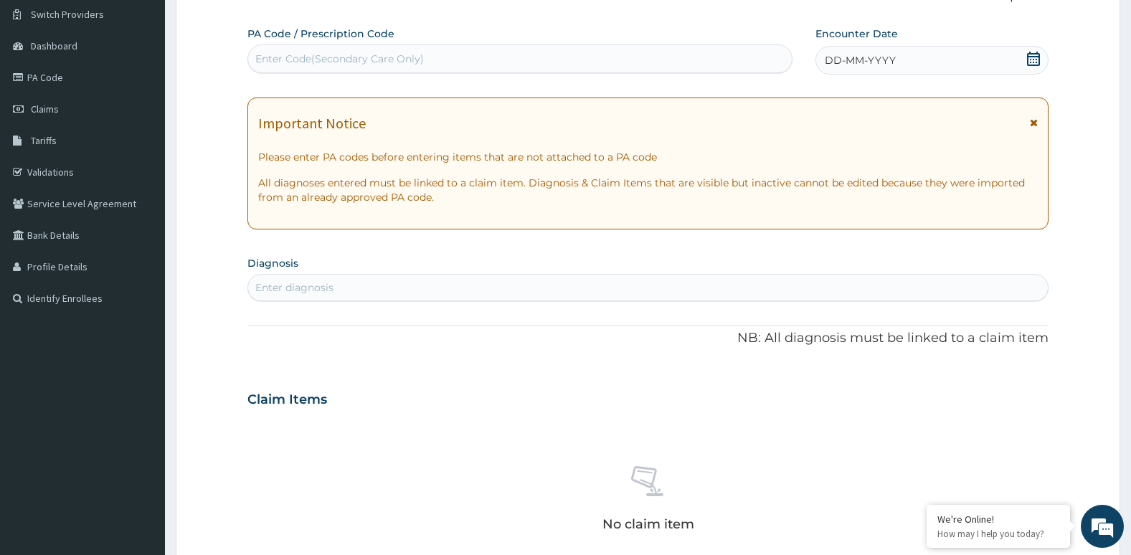
scroll to position [0, 0]
click at [356, 56] on div "Enter Code(Secondary Care Only)" at bounding box center [339, 59] width 169 height 14
paste input "PA/8EBF31"
type input "PA/8EBF31"
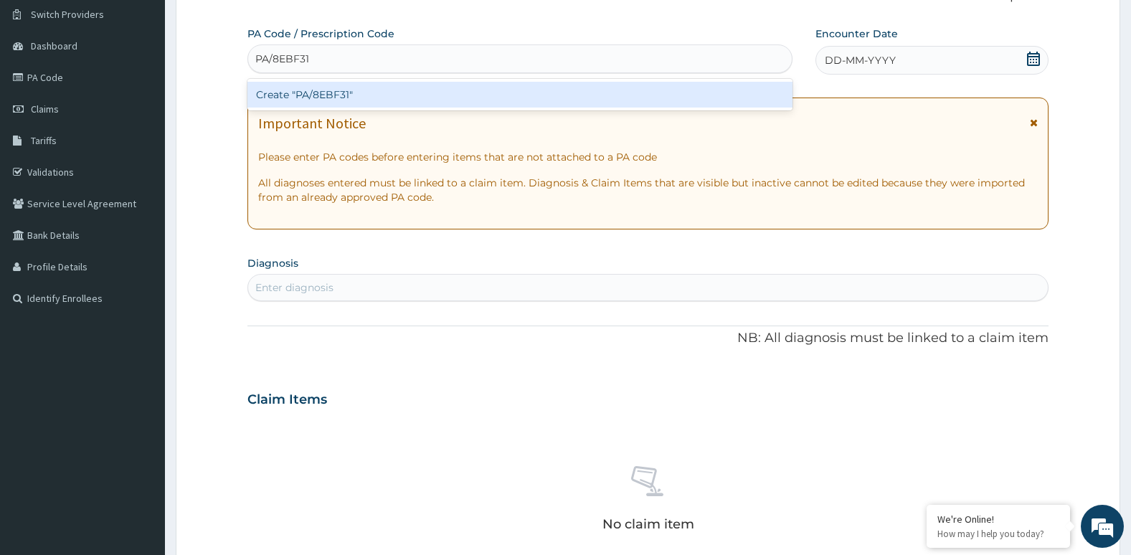
click at [356, 87] on div "Create "PA/8EBF31"" at bounding box center [519, 95] width 545 height 26
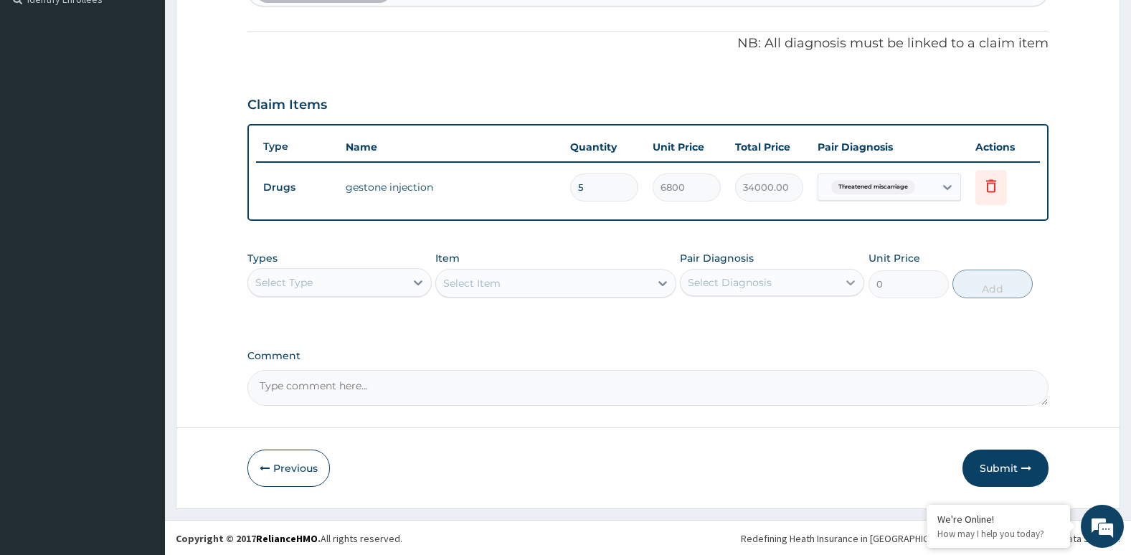
scroll to position [411, 0]
click at [991, 463] on button "Submit" at bounding box center [1006, 466] width 86 height 37
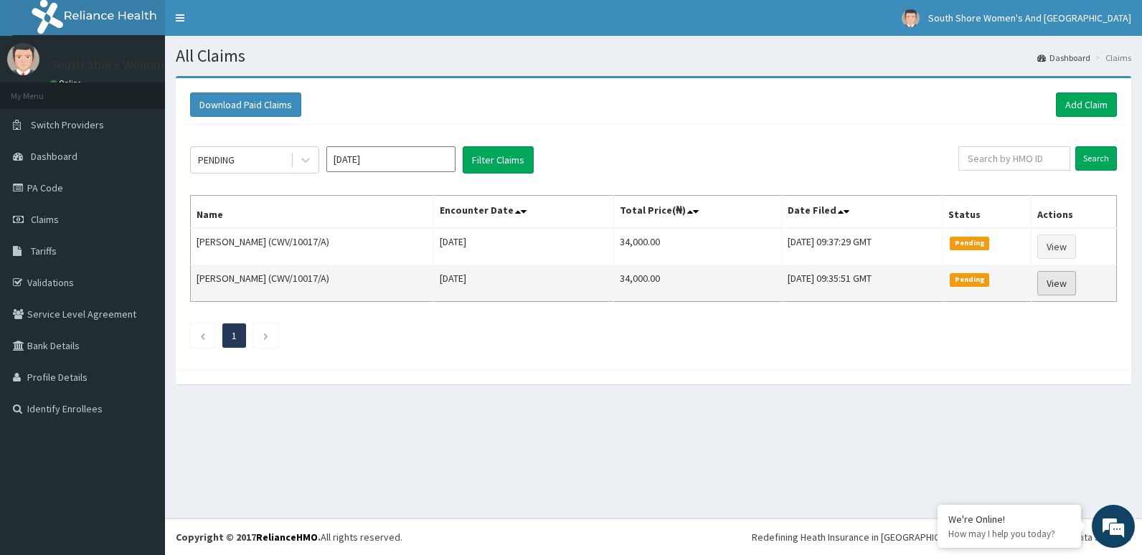
click at [1056, 285] on link "View" at bounding box center [1056, 283] width 39 height 24
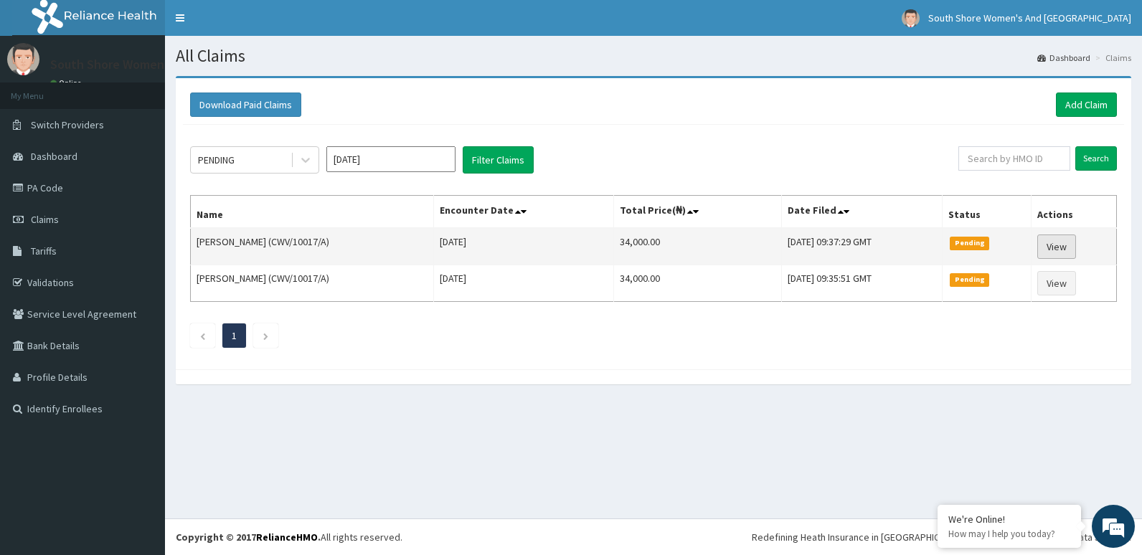
click at [1059, 246] on link "View" at bounding box center [1056, 247] width 39 height 24
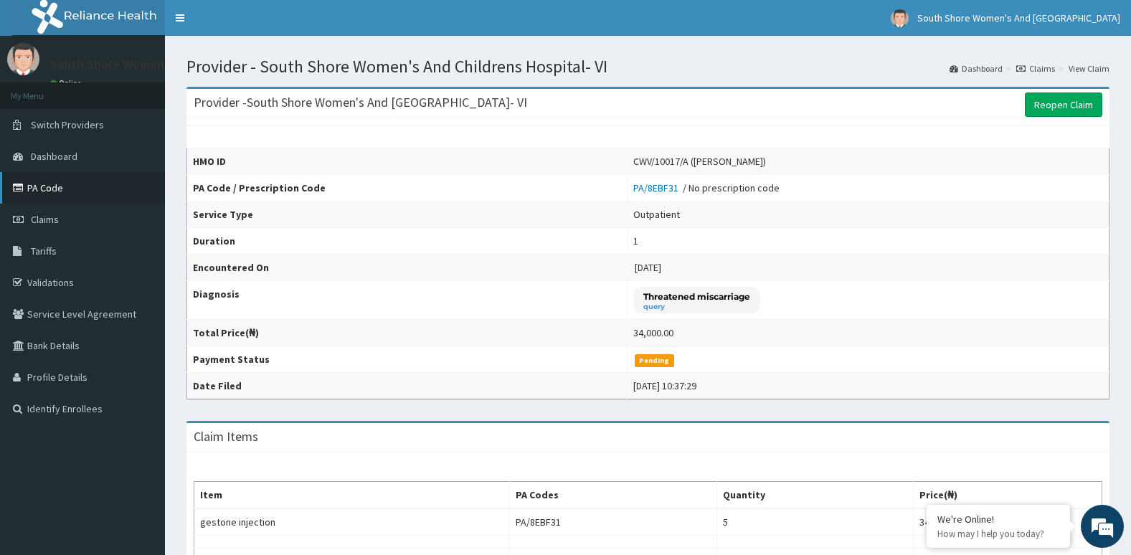
click at [51, 189] on link "PA Code" at bounding box center [82, 188] width 165 height 32
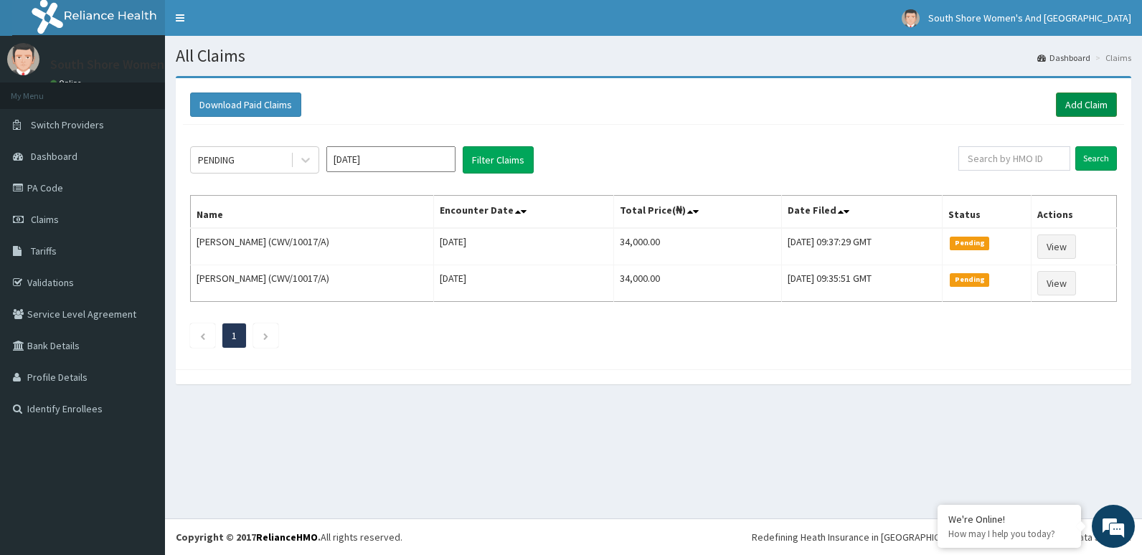
click at [1088, 110] on link "Add Claim" at bounding box center [1086, 105] width 61 height 24
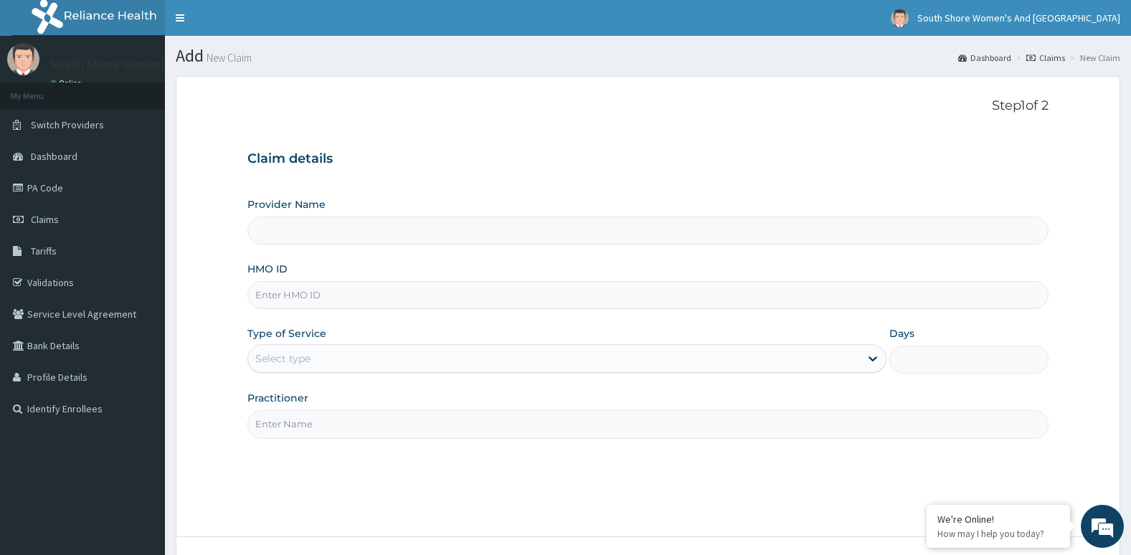
type input "South Shore Women's And [GEOGRAPHIC_DATA]- VI"
click at [315, 301] on input "HMO ID" at bounding box center [648, 295] width 802 height 28
paste input "CWV/10017/A"
type input "CWV/10017/A"
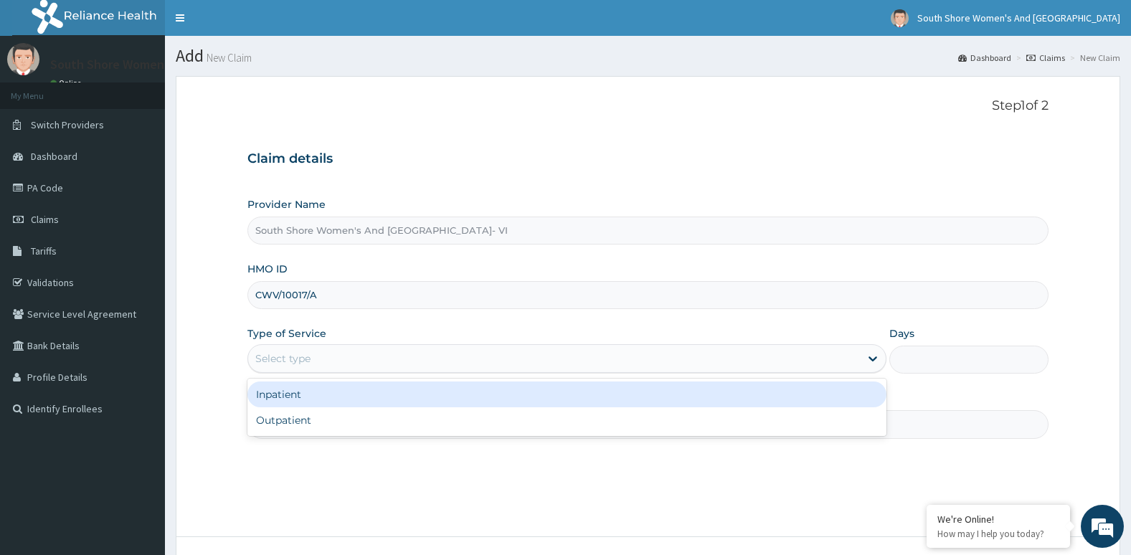
click at [316, 344] on div "Select type" at bounding box center [566, 358] width 639 height 29
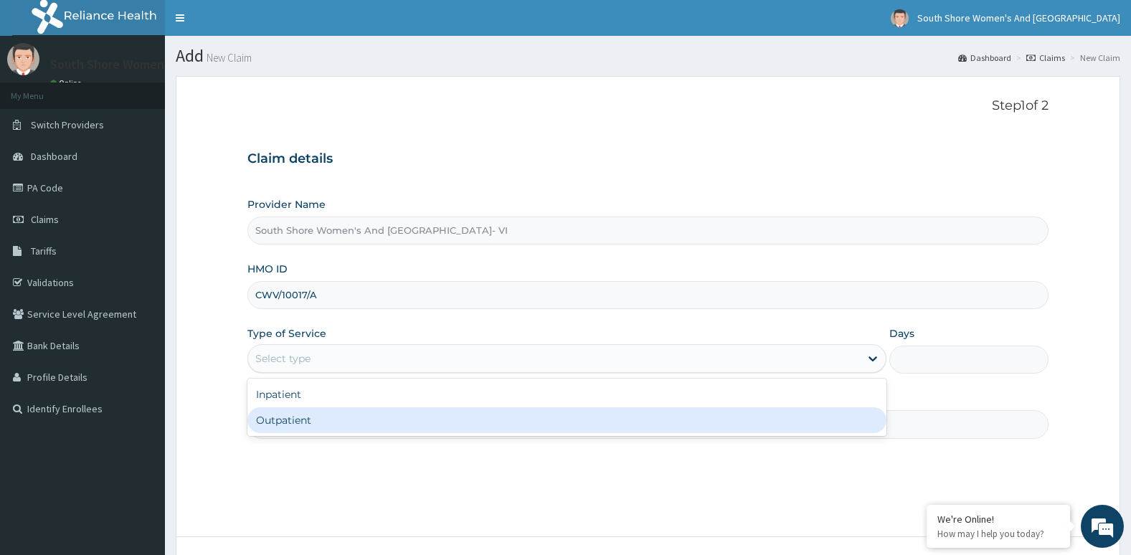
drag, startPoint x: 278, startPoint y: 428, endPoint x: 298, endPoint y: 426, distance: 19.4
click at [283, 428] on div "Outpatient" at bounding box center [566, 420] width 639 height 26
type input "1"
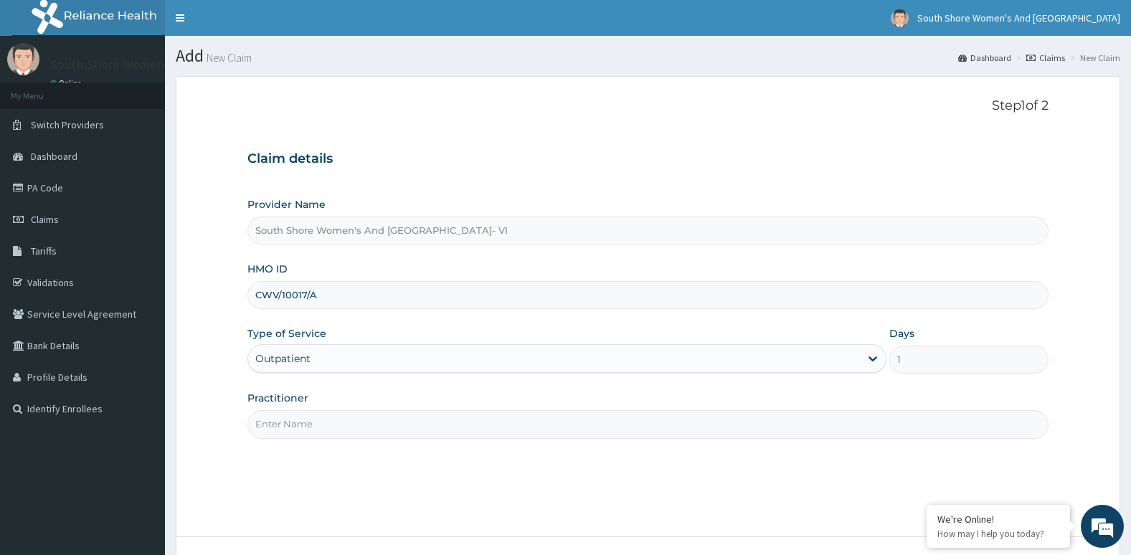
click at [311, 420] on input "Practitioner" at bounding box center [648, 424] width 802 height 28
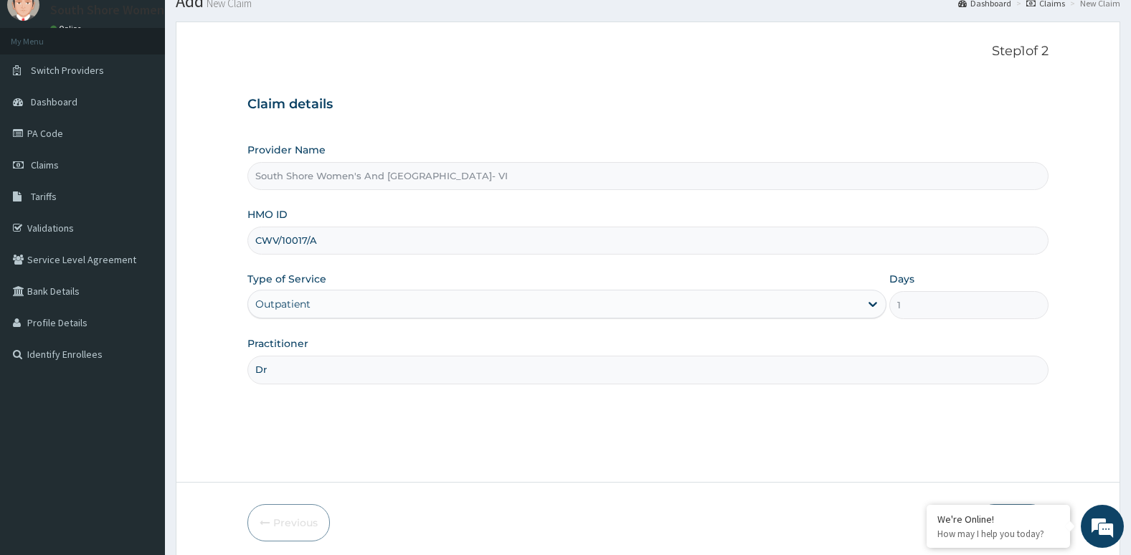
scroll to position [110, 0]
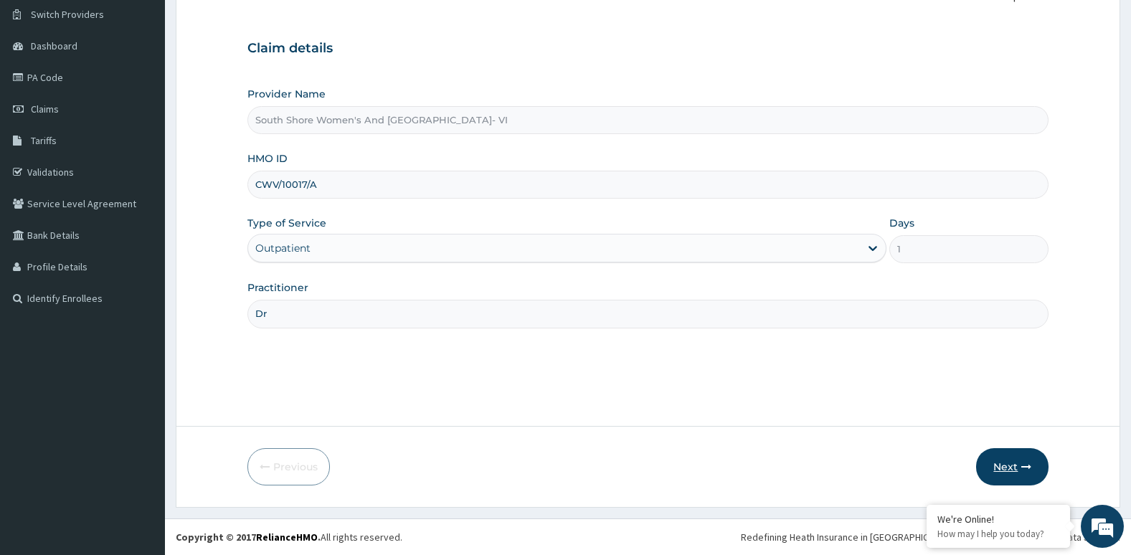
type input "Dr"
click at [994, 456] on button "Next" at bounding box center [1012, 466] width 72 height 37
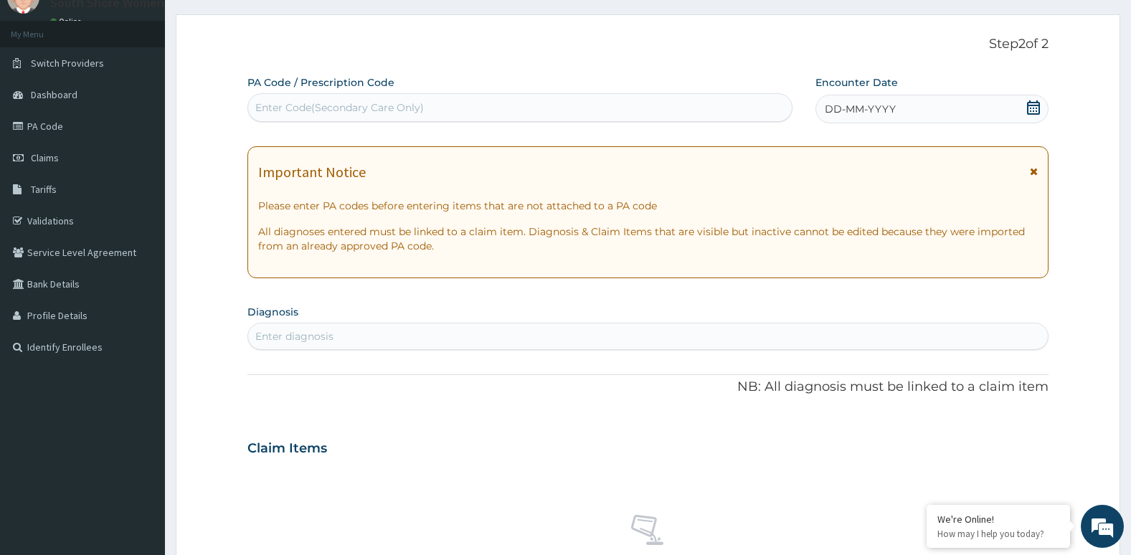
scroll to position [0, 0]
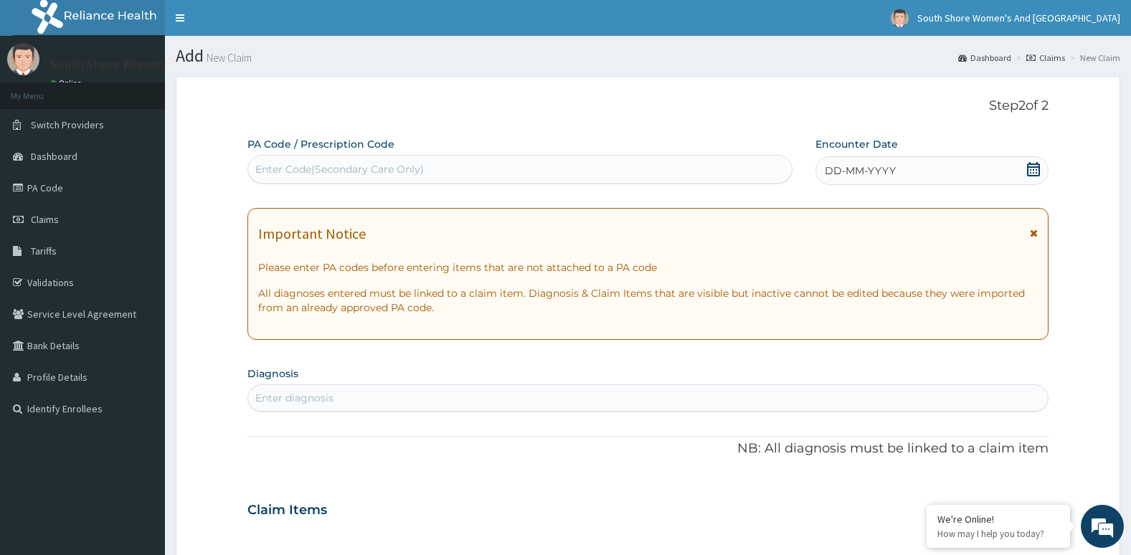
click at [397, 173] on div "Enter Code(Secondary Care Only)" at bounding box center [339, 169] width 169 height 14
paste input "PA/5E9C71"
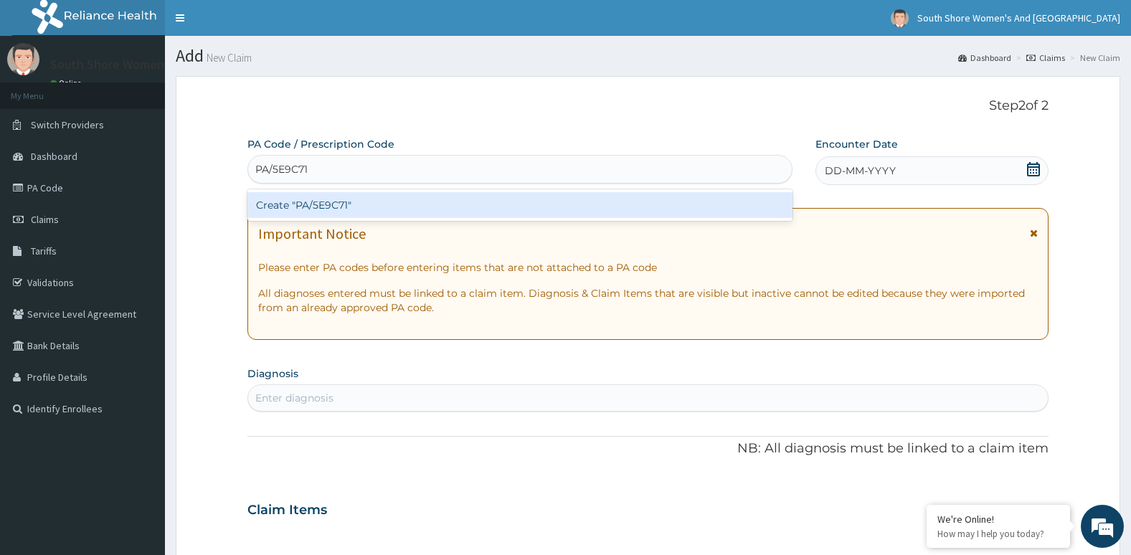
type input "PA/5E9C71"
click at [365, 206] on div "Create "PA/5E9C71"" at bounding box center [519, 205] width 545 height 26
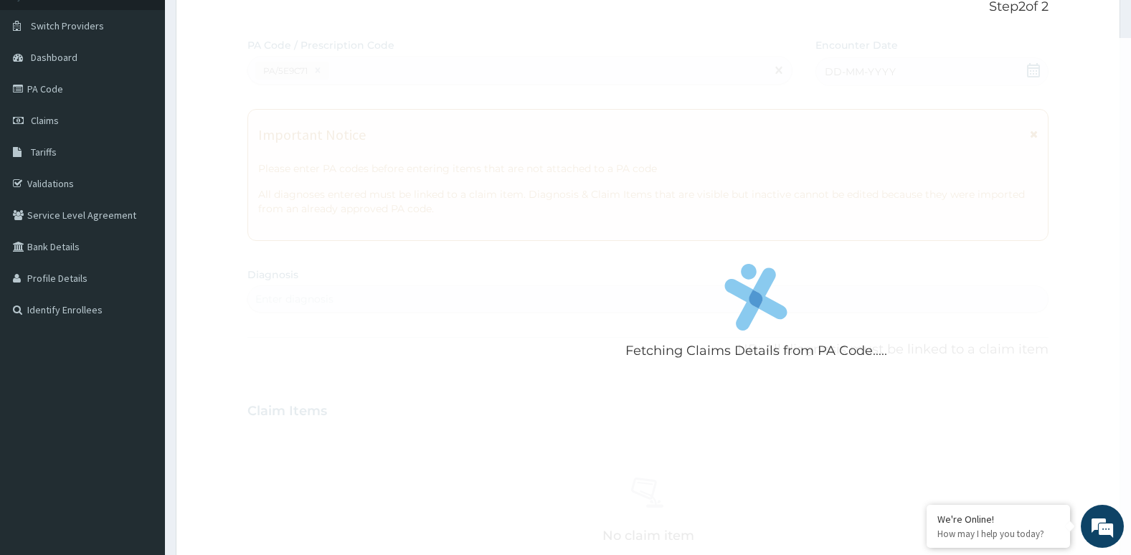
scroll to position [143, 0]
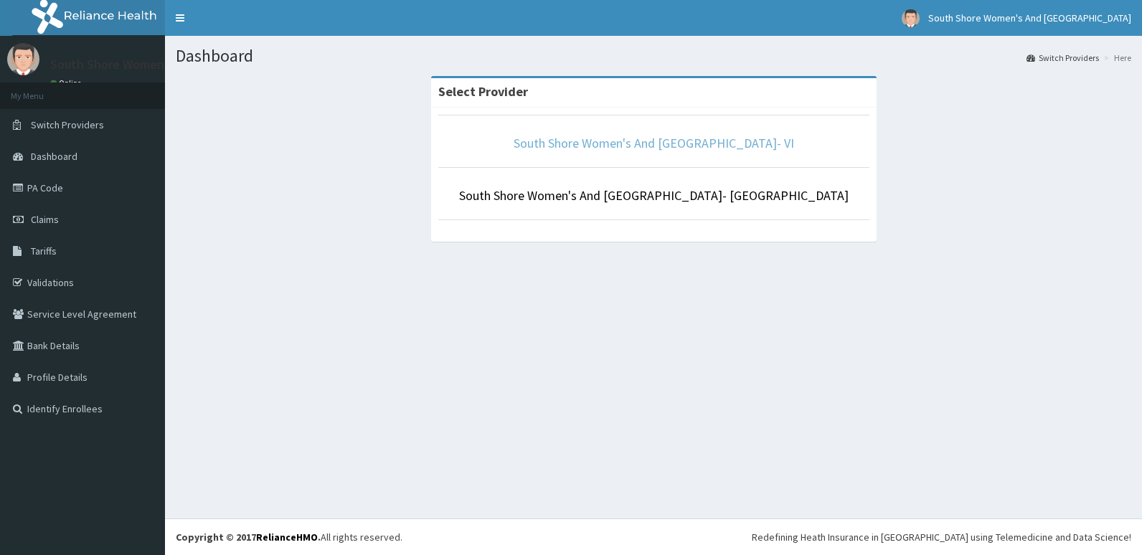
click at [585, 146] on link "South Shore Women's And [GEOGRAPHIC_DATA]- VI" at bounding box center [654, 143] width 280 height 16
drag, startPoint x: 0, startPoint y: 0, endPoint x: 614, endPoint y: 124, distance: 626.5
click at [623, 141] on link "South Shore Women's And [GEOGRAPHIC_DATA]- VI" at bounding box center [654, 143] width 280 height 16
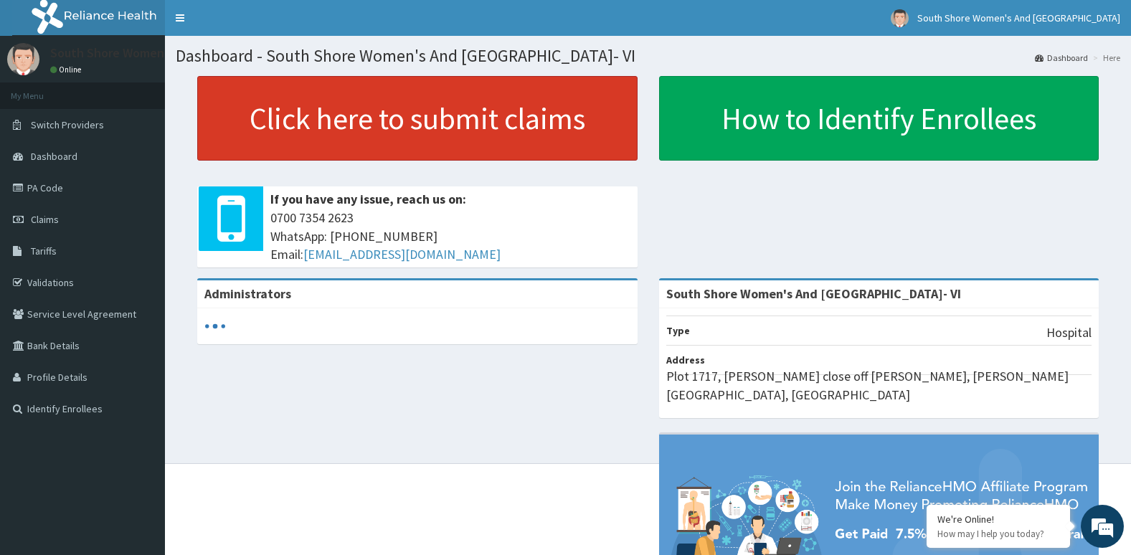
click at [53, 192] on link "PA Code" at bounding box center [82, 188] width 165 height 32
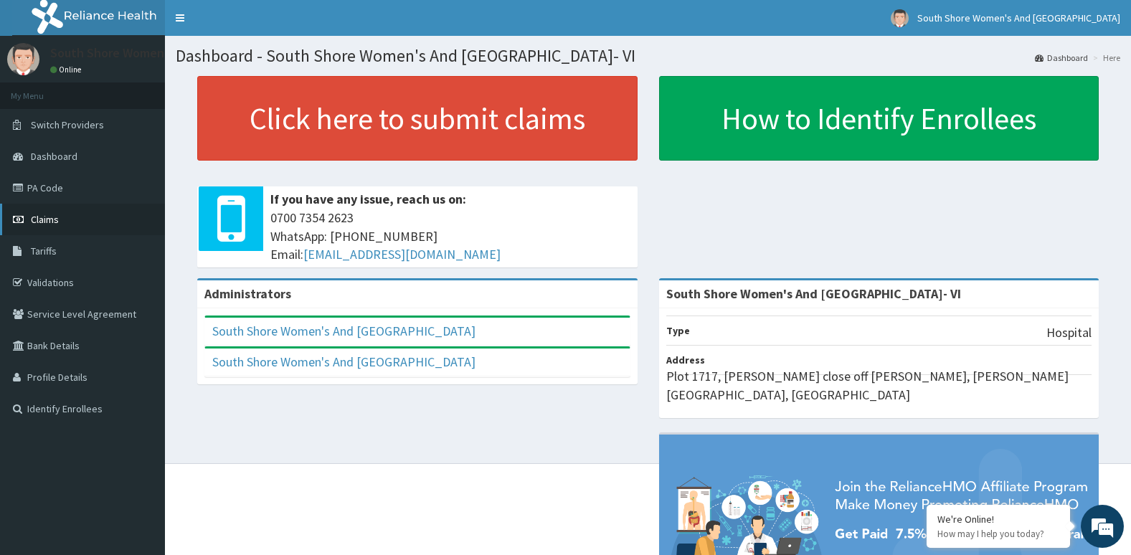
click at [43, 219] on span "Claims" at bounding box center [45, 219] width 28 height 13
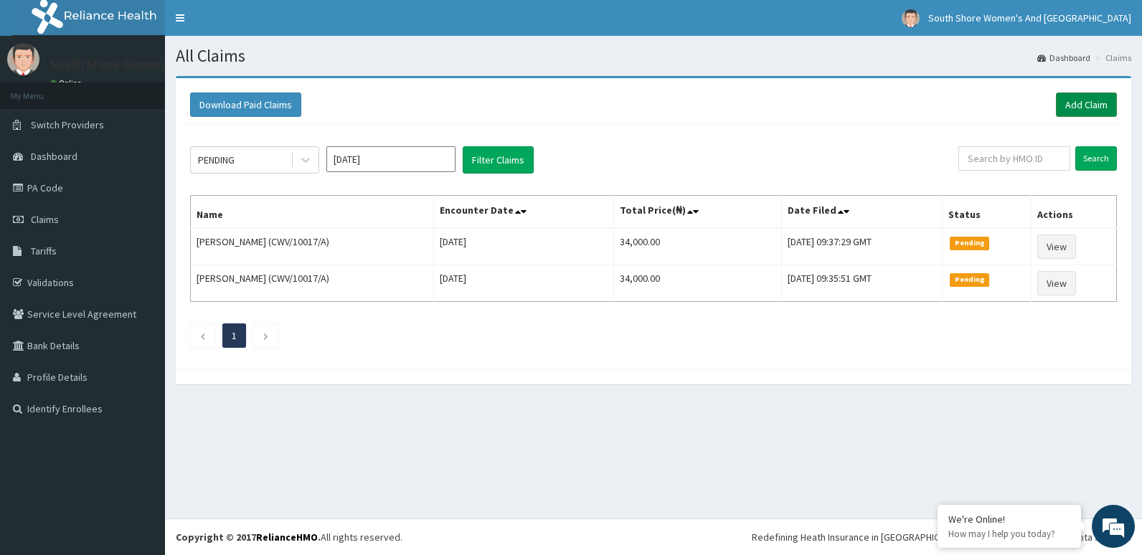
click at [1076, 105] on link "Add Claim" at bounding box center [1086, 105] width 61 height 24
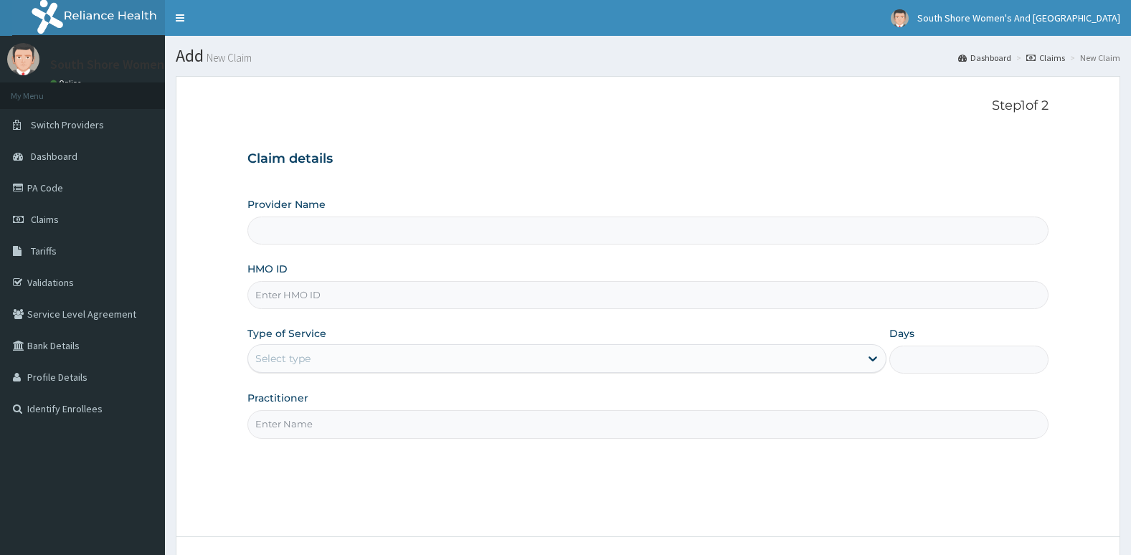
click at [357, 295] on input "HMO ID" at bounding box center [648, 295] width 802 height 28
paste input "CWV/10017/A"
type input "CWV/10017/A"
click at [283, 359] on div "Select type" at bounding box center [282, 358] width 55 height 14
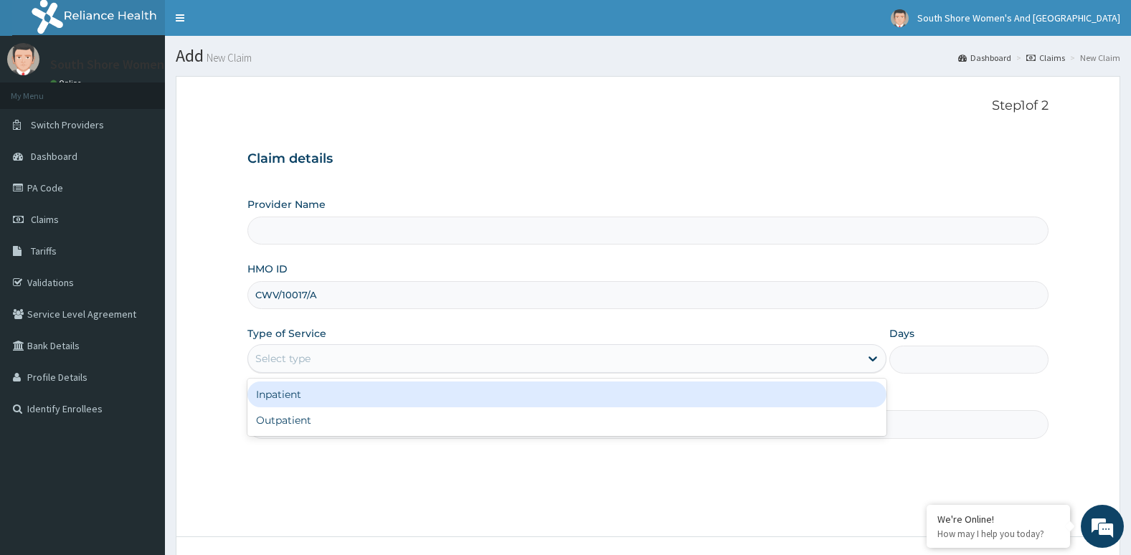
type input "South Shore Women's And [GEOGRAPHIC_DATA]- VI"
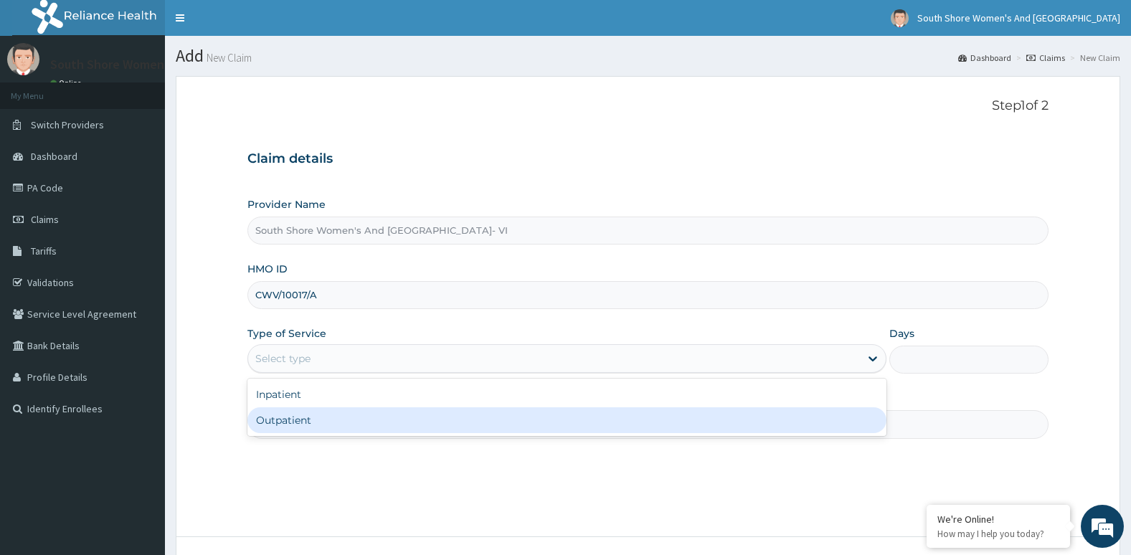
click at [291, 417] on div "Outpatient" at bounding box center [566, 420] width 639 height 26
type input "1"
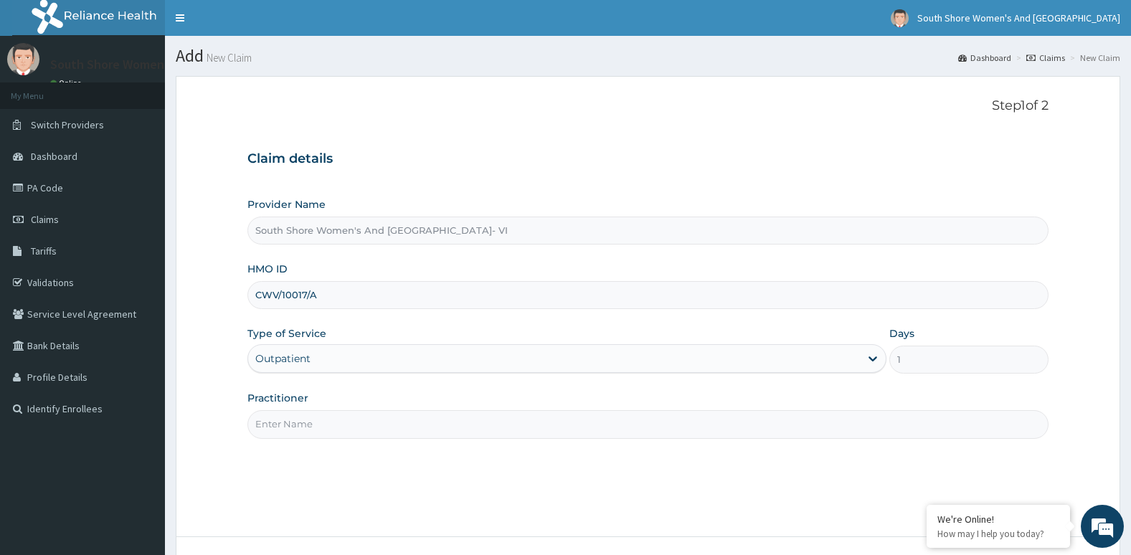
click at [303, 419] on input "Practitioner" at bounding box center [648, 424] width 802 height 28
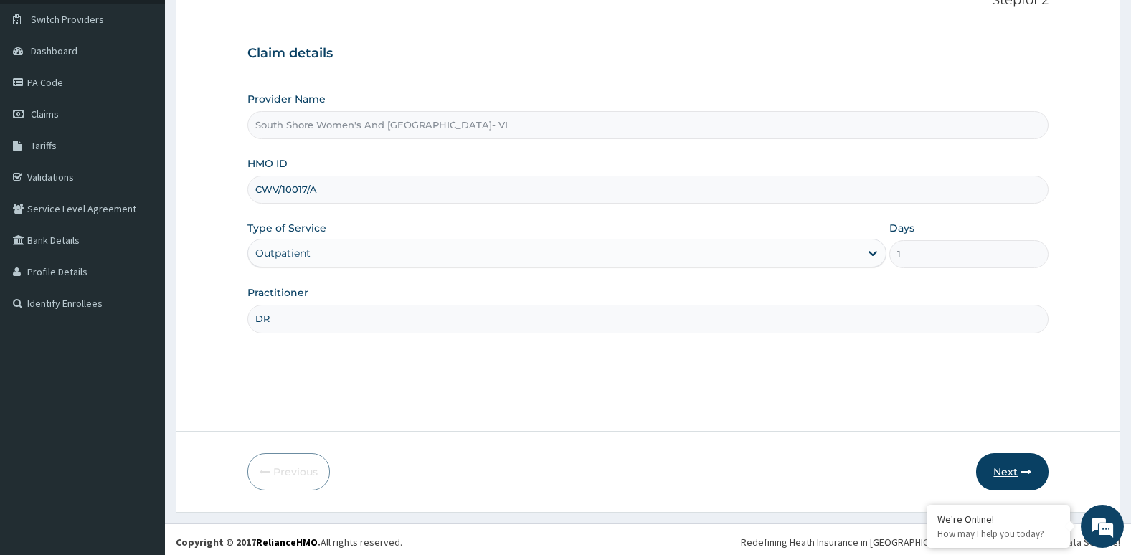
scroll to position [110, 0]
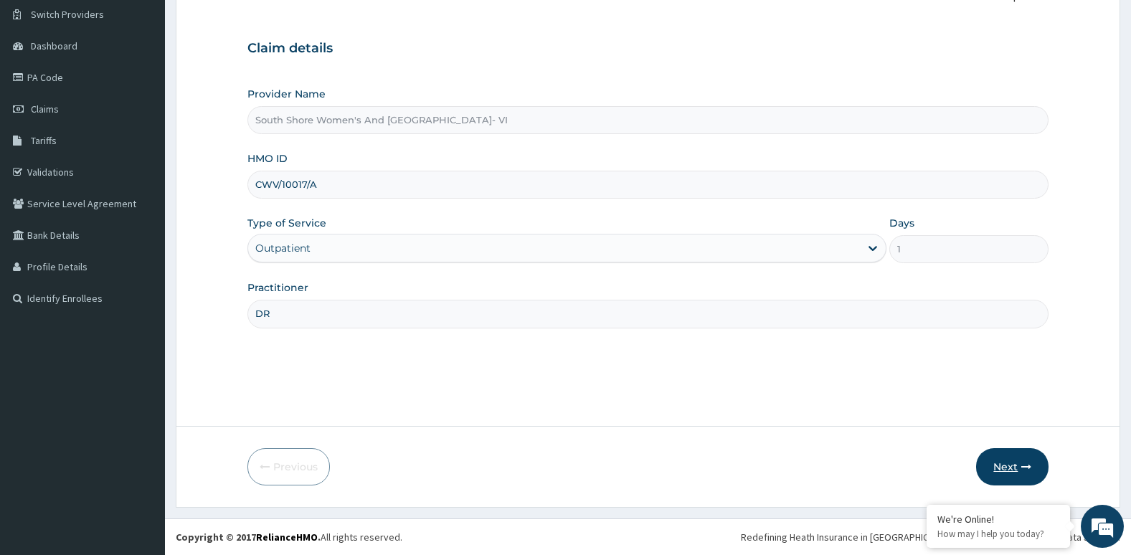
type input "DR"
click at [996, 475] on button "Next" at bounding box center [1012, 466] width 72 height 37
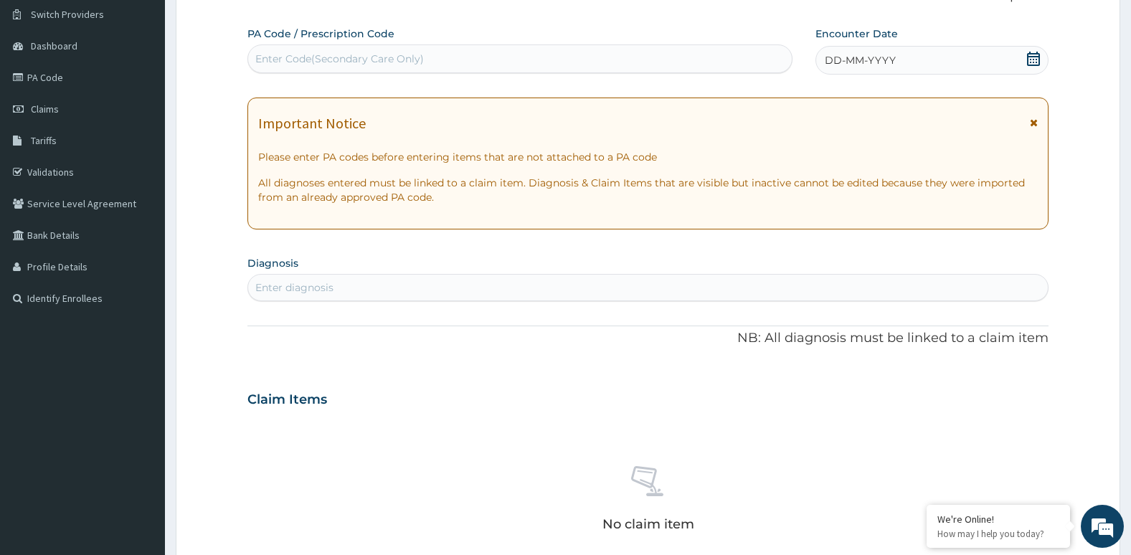
scroll to position [0, 0]
click at [344, 62] on div "Enter Code(Secondary Care Only)" at bounding box center [339, 59] width 169 height 14
paste input "PA/5E9C71"
type input "PA/5E9C71"
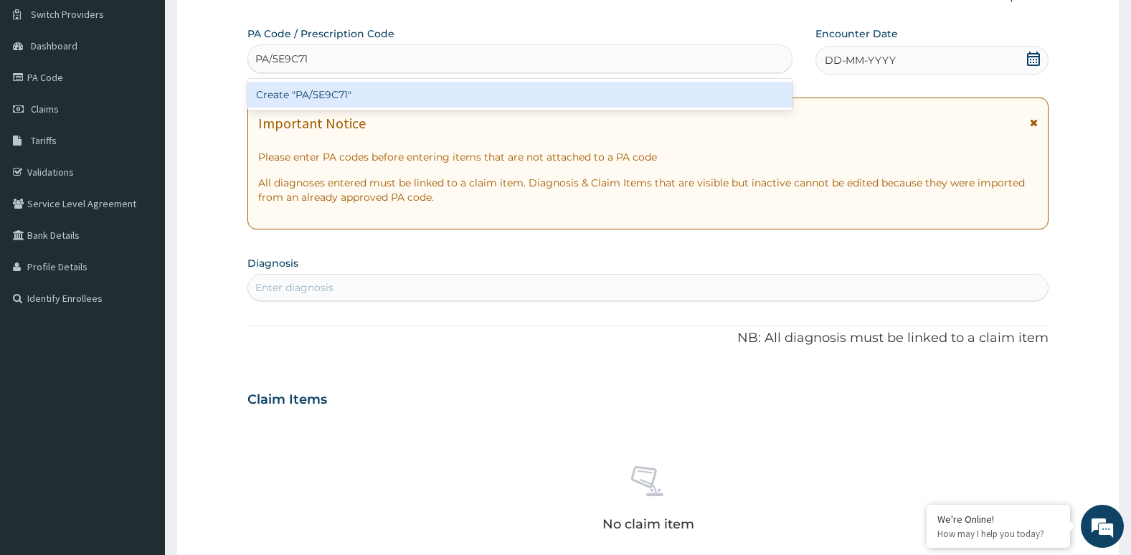
click at [337, 90] on div "Create "PA/5E9C71"" at bounding box center [519, 95] width 545 height 26
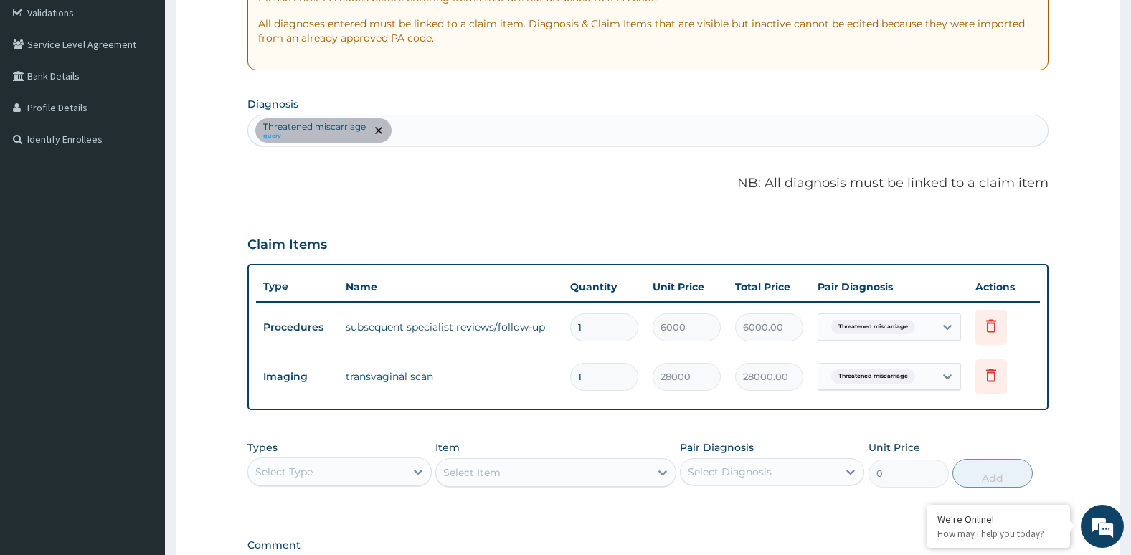
scroll to position [461, 0]
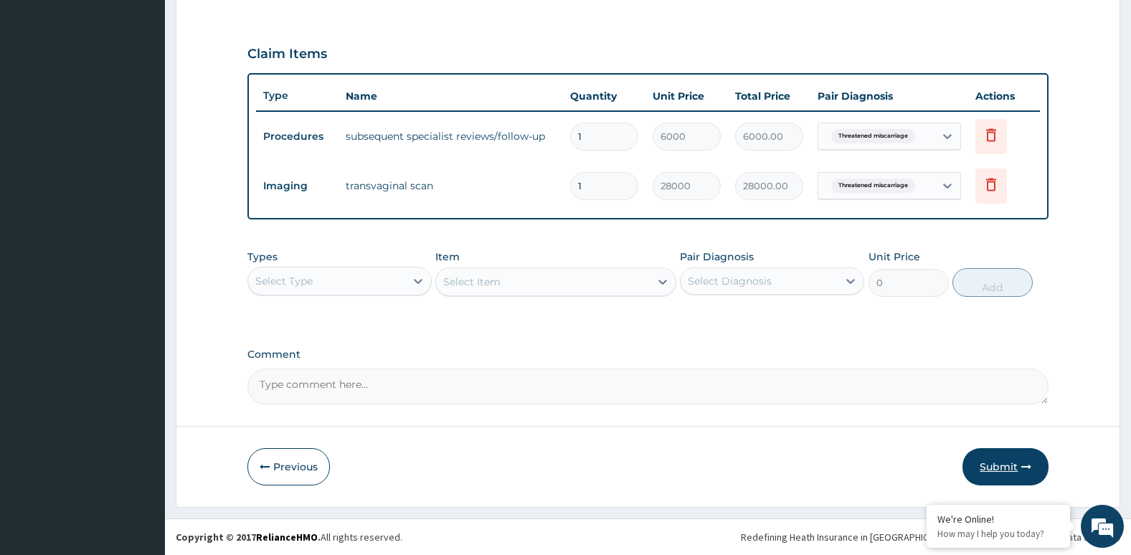
click at [1006, 474] on button "Submit" at bounding box center [1006, 466] width 86 height 37
